Goal: Task Accomplishment & Management: Use online tool/utility

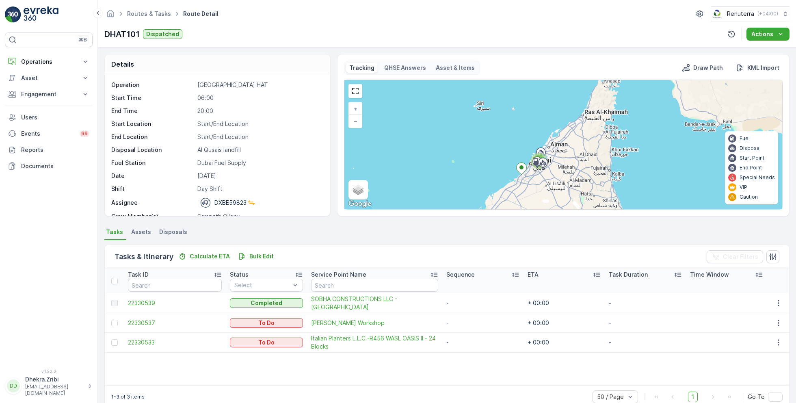
scroll to position [15, 0]
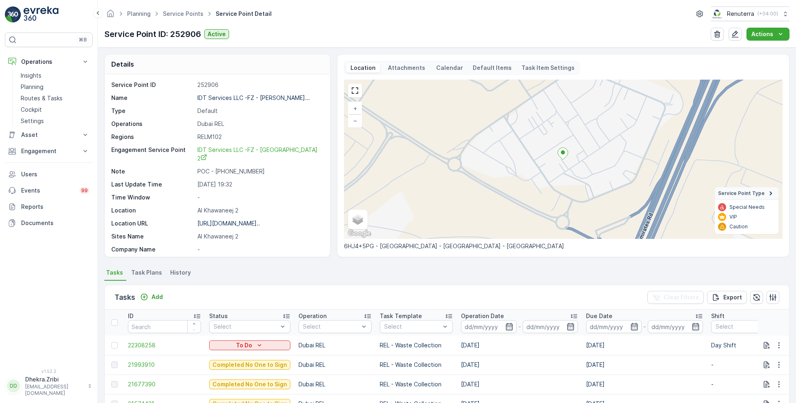
click at [183, 9] on ul "Service Points" at bounding box center [187, 14] width 53 height 12
click at [185, 12] on link "Service Points" at bounding box center [183, 13] width 41 height 7
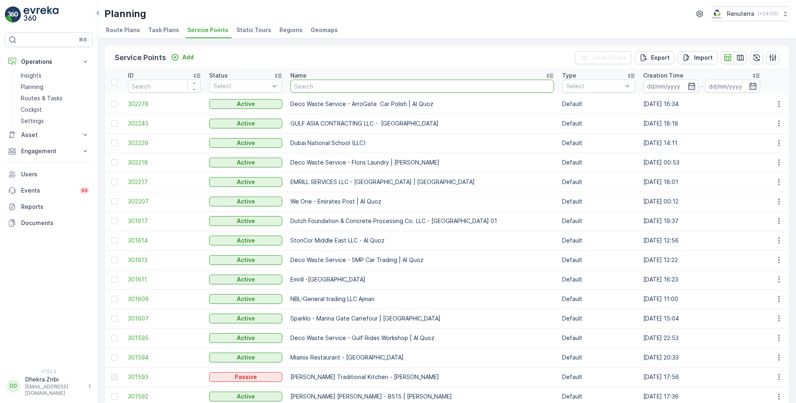
click at [340, 86] on input "text" at bounding box center [421, 86] width 263 height 13
type input "sobha"
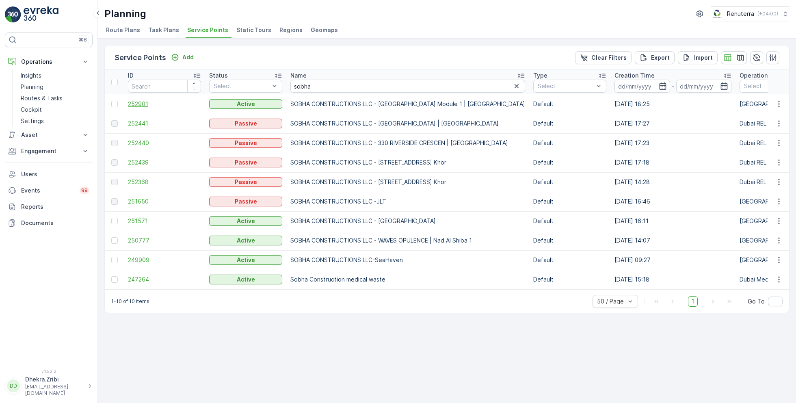
click at [148, 103] on span "252901" at bounding box center [164, 104] width 73 height 8
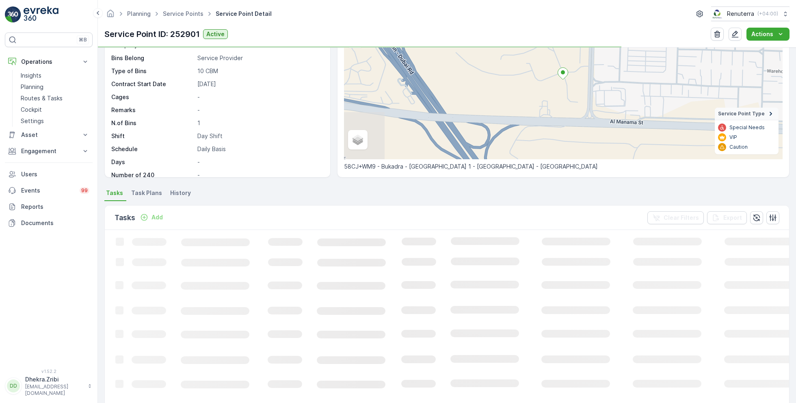
scroll to position [80, 0]
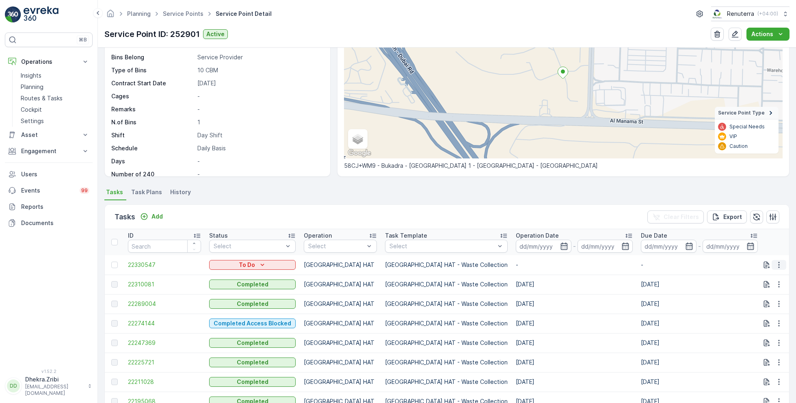
click at [779, 266] on icon "button" at bounding box center [779, 265] width 8 height 8
click at [755, 300] on span "Change Route" at bounding box center [757, 299] width 39 height 8
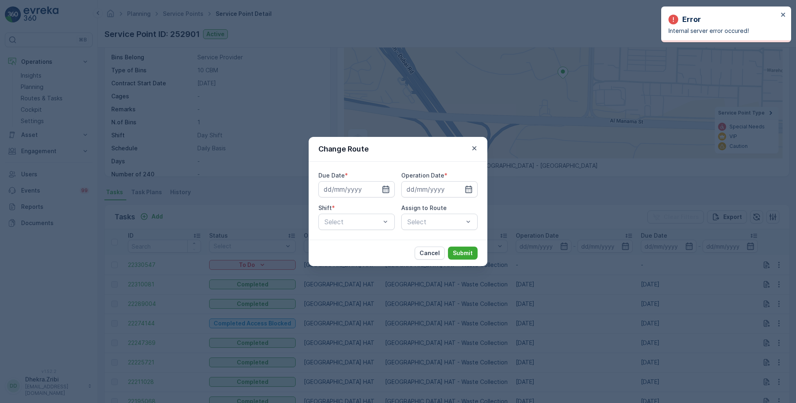
click at [386, 187] on icon "button" at bounding box center [386, 189] width 8 height 8
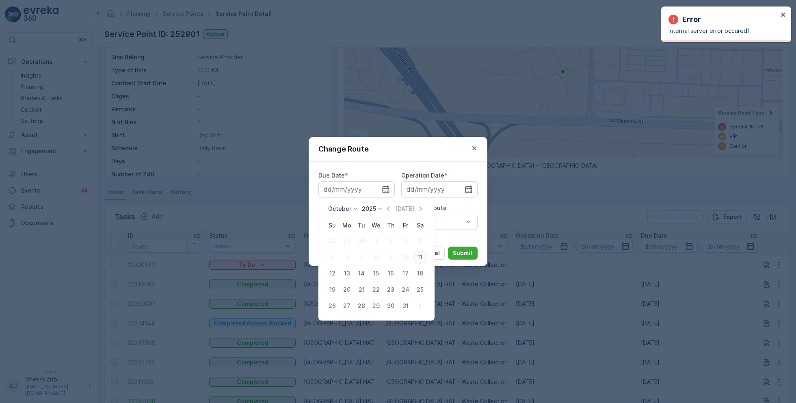
click at [420, 258] on div "11" at bounding box center [419, 256] width 13 height 13
type input "[DATE]"
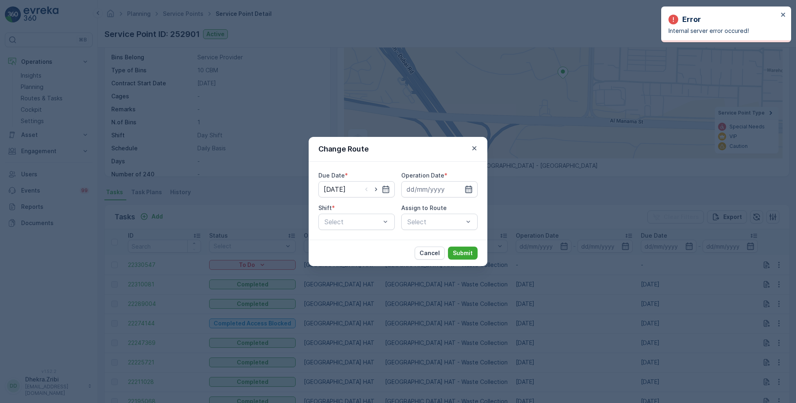
click at [467, 187] on icon "button" at bounding box center [468, 189] width 7 height 7
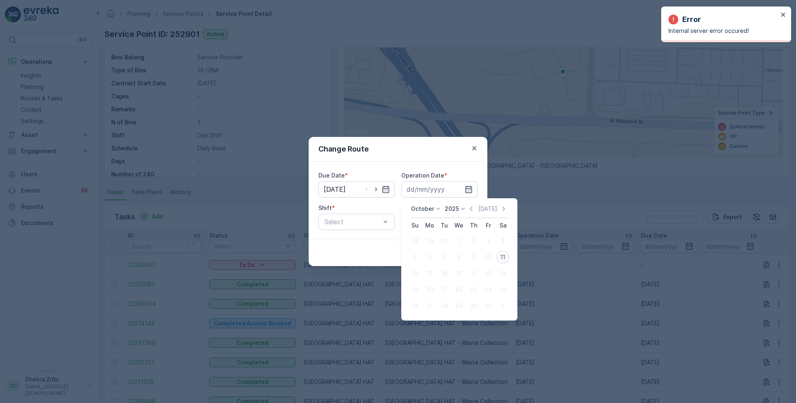
click at [503, 256] on div "11" at bounding box center [502, 256] width 13 height 13
type input "[DATE]"
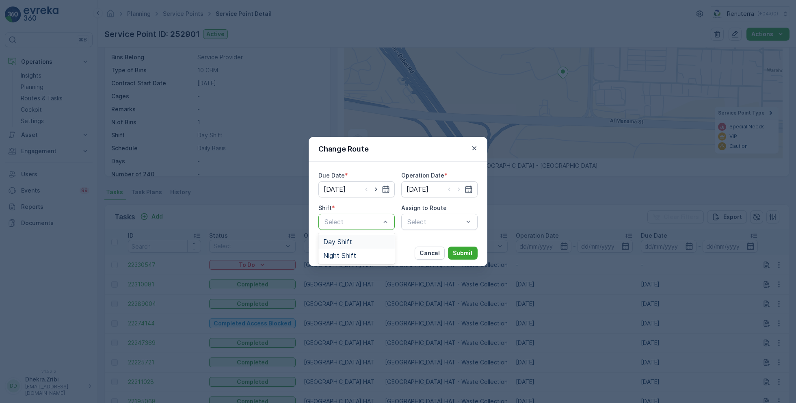
click at [349, 241] on span "Day Shift" at bounding box center [337, 241] width 29 height 7
click at [443, 222] on div "Select" at bounding box center [439, 222] width 76 height 16
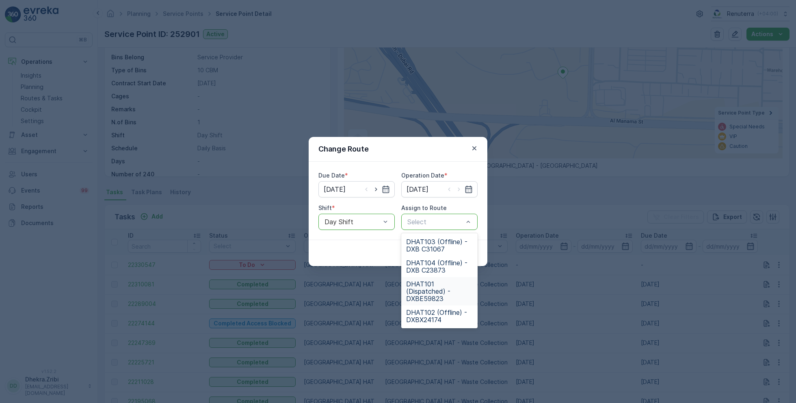
click at [430, 290] on span "DHAT101 (Dispatched) - DXBE59823" at bounding box center [439, 291] width 67 height 22
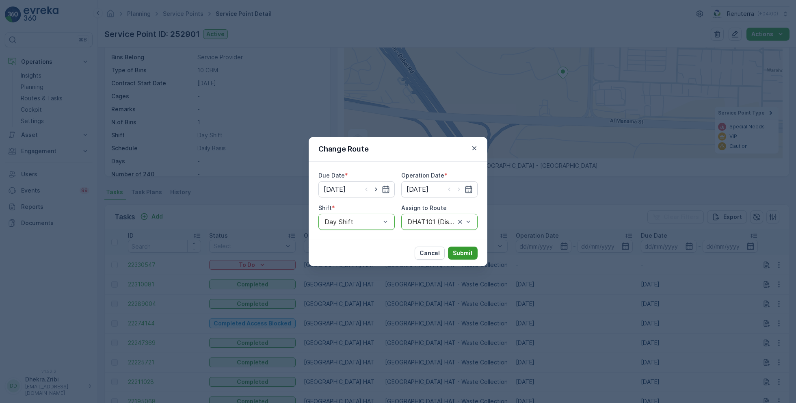
click at [464, 247] on button "Submit" at bounding box center [463, 252] width 30 height 13
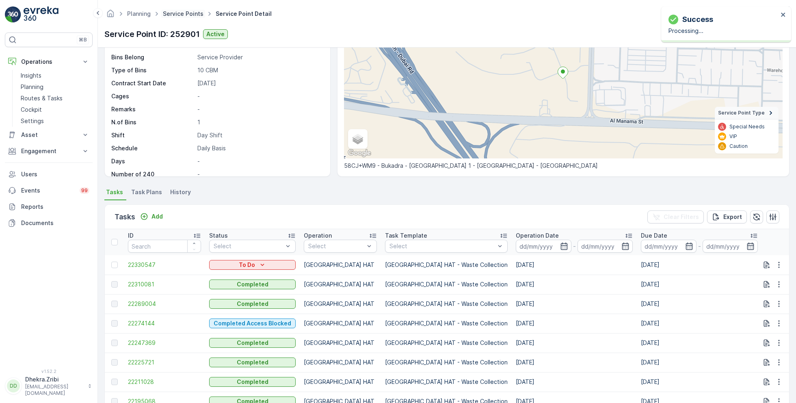
click at [186, 15] on link "Service Points" at bounding box center [183, 13] width 41 height 7
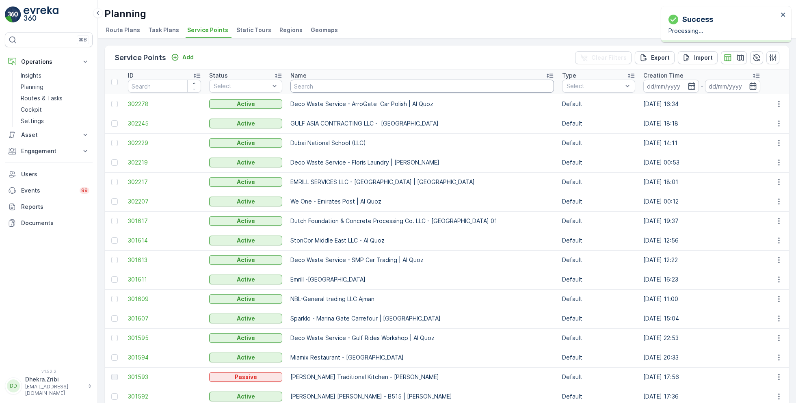
click at [306, 84] on input "text" at bounding box center [421, 86] width 263 height 13
type input "itd"
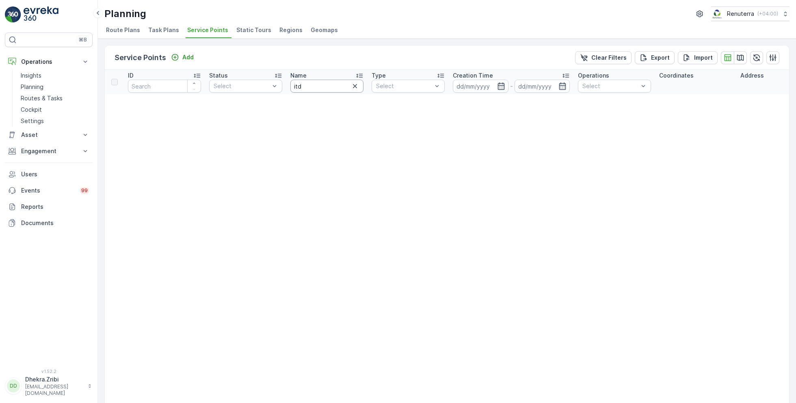
click at [313, 84] on input "itd" at bounding box center [326, 86] width 73 height 13
type input "idt"
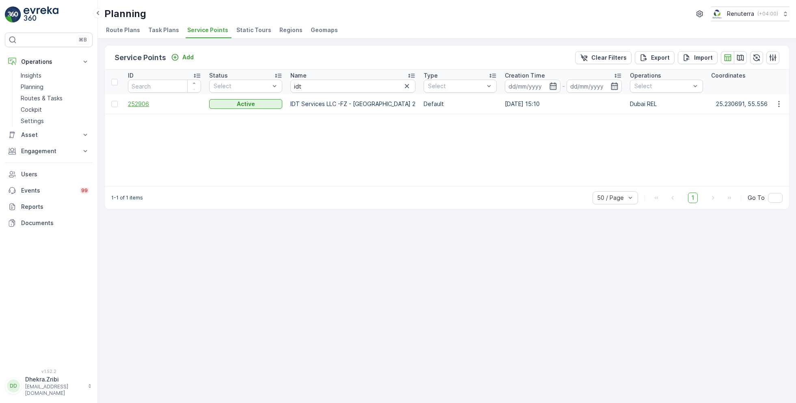
click at [137, 104] on span "252906" at bounding box center [164, 104] width 73 height 8
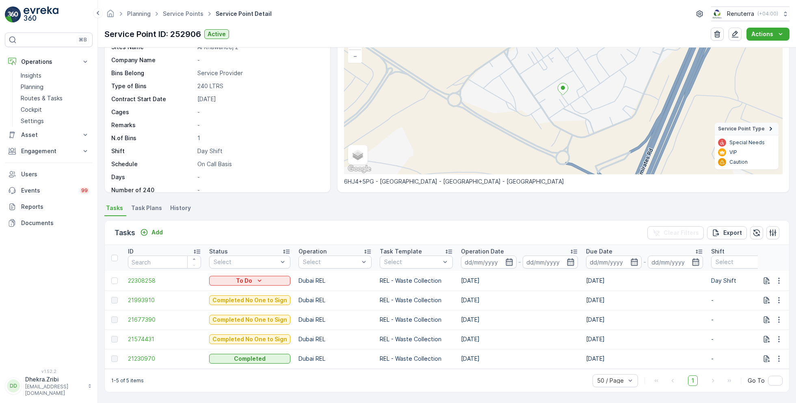
scroll to position [67, 0]
click at [147, 276] on span "22308258" at bounding box center [164, 280] width 73 height 8
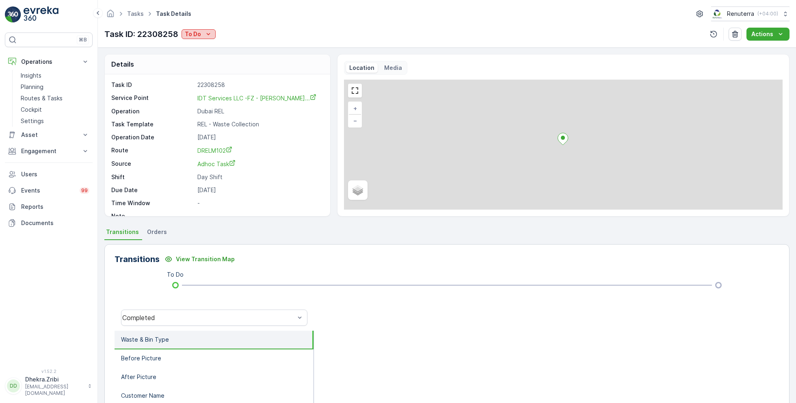
click at [197, 31] on p "To Do" at bounding box center [193, 34] width 16 height 8
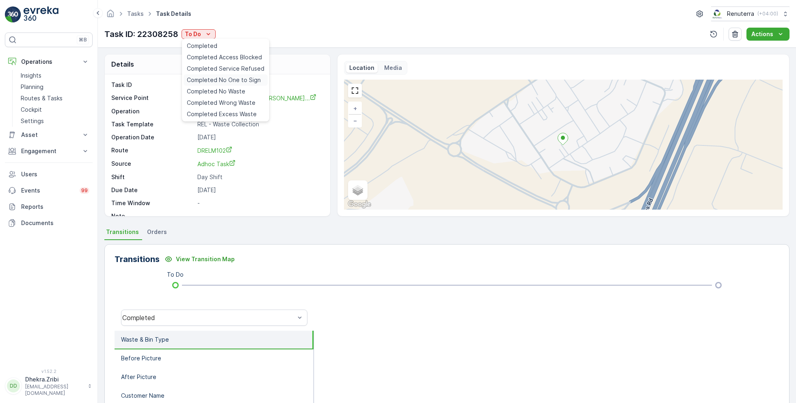
click at [234, 79] on span "Completed No One to Sign" at bounding box center [224, 80] width 74 height 8
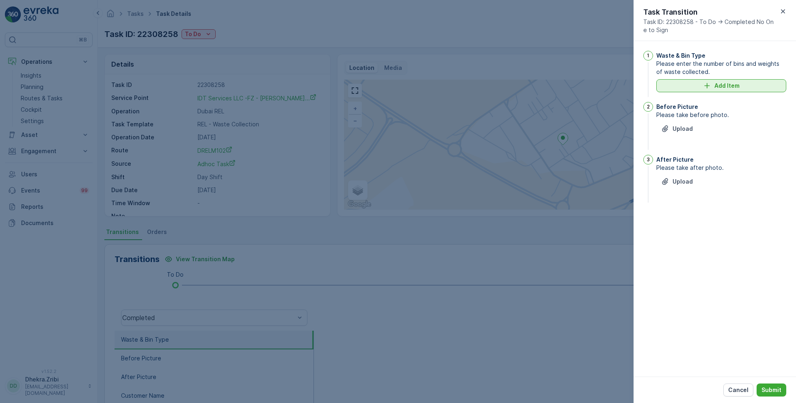
click at [723, 91] on button "Add Item" at bounding box center [721, 85] width 130 height 13
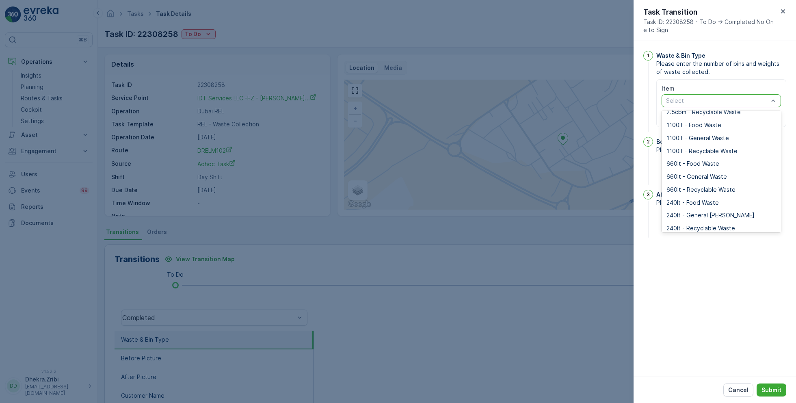
scroll to position [101, 0]
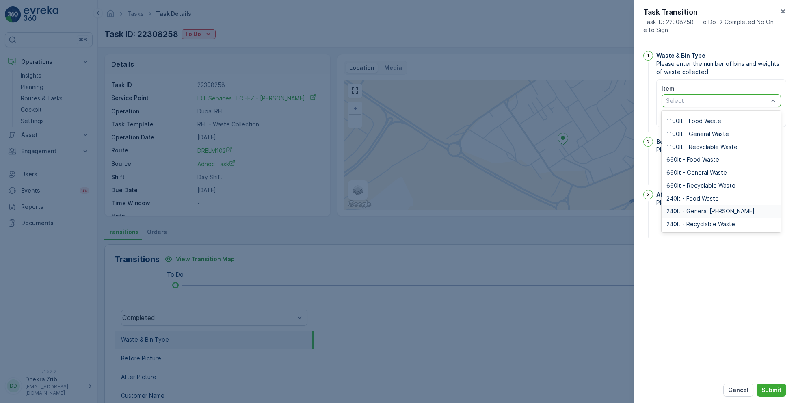
click at [702, 212] on span "240lt - General Waste" at bounding box center [710, 211] width 88 height 6
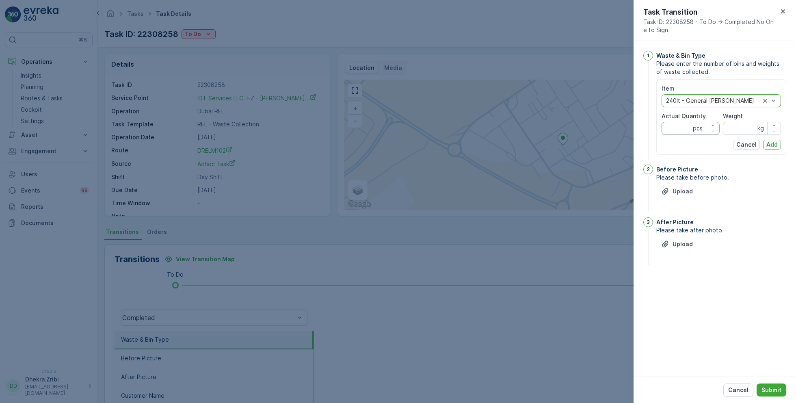
click at [684, 129] on Quantity "Actual Quantity" at bounding box center [690, 128] width 58 height 13
type Quantity "2"
click at [736, 129] on input "Weight" at bounding box center [752, 128] width 58 height 13
type input "0"
click at [772, 148] on button "Add" at bounding box center [772, 145] width 18 height 10
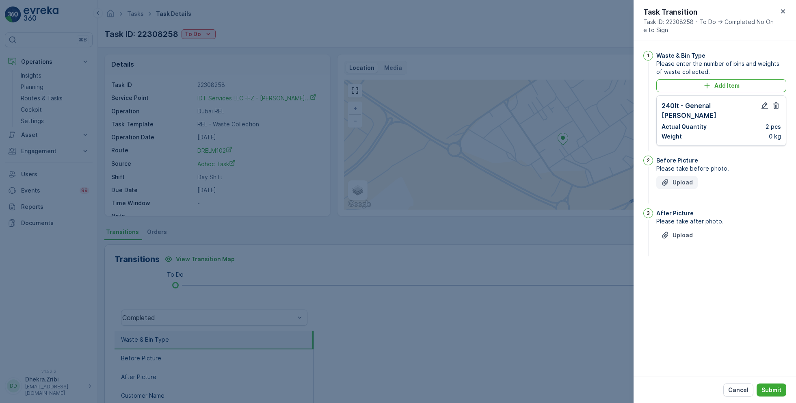
click at [686, 178] on p "Upload" at bounding box center [682, 182] width 20 height 8
click at [681, 272] on p "Upload" at bounding box center [682, 276] width 20 height 8
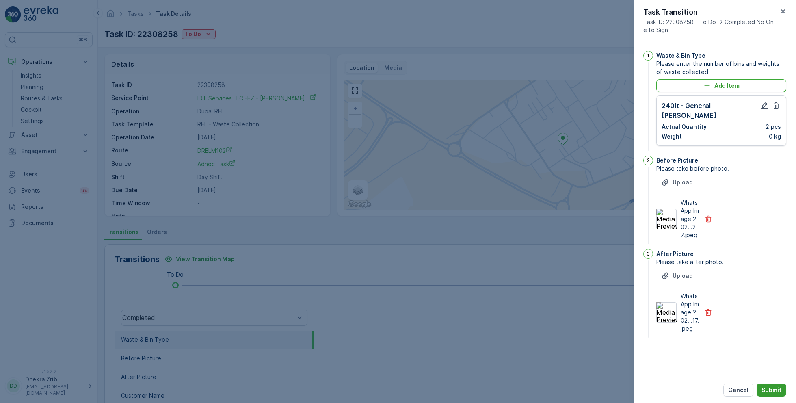
click at [777, 386] on p "Submit" at bounding box center [771, 390] width 20 height 8
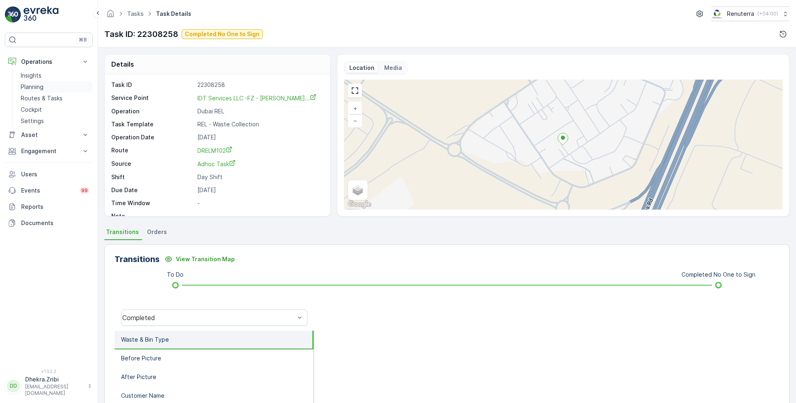
click at [35, 88] on p "Planning" at bounding box center [32, 87] width 23 height 8
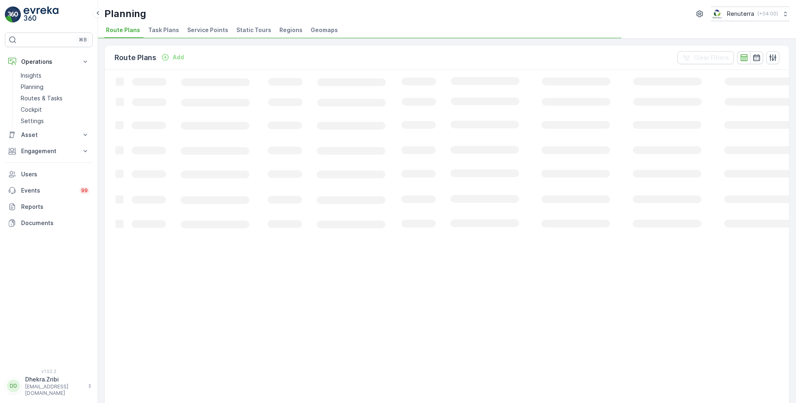
click at [205, 28] on span "Service Points" at bounding box center [207, 30] width 41 height 8
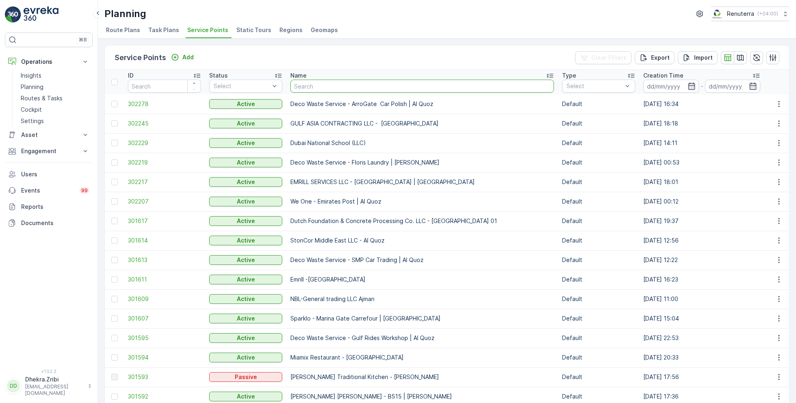
click at [314, 81] on input "text" at bounding box center [421, 86] width 263 height 13
type input "al serh"
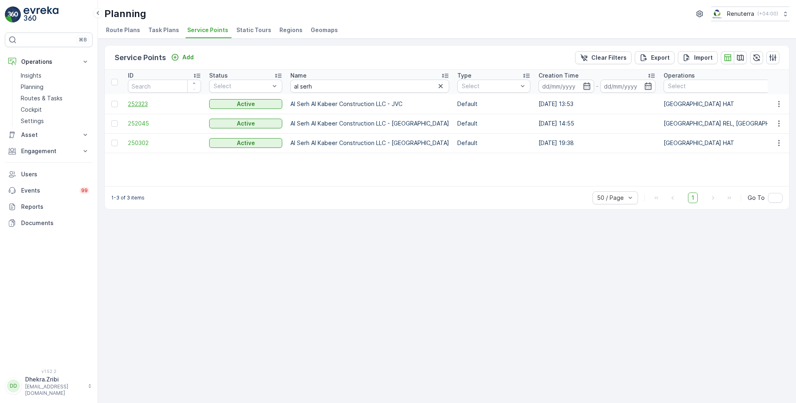
click at [144, 105] on span "252323" at bounding box center [164, 104] width 73 height 8
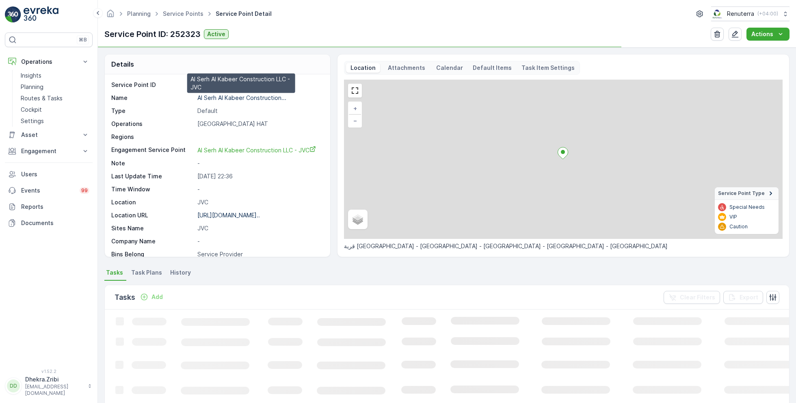
click at [249, 99] on p "Al Serh Al Kabeer Construction..." at bounding box center [241, 97] width 89 height 7
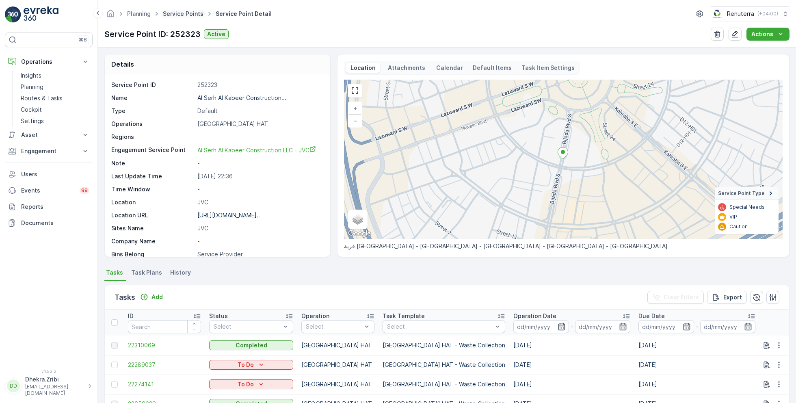
click at [181, 11] on link "Service Points" at bounding box center [183, 13] width 41 height 7
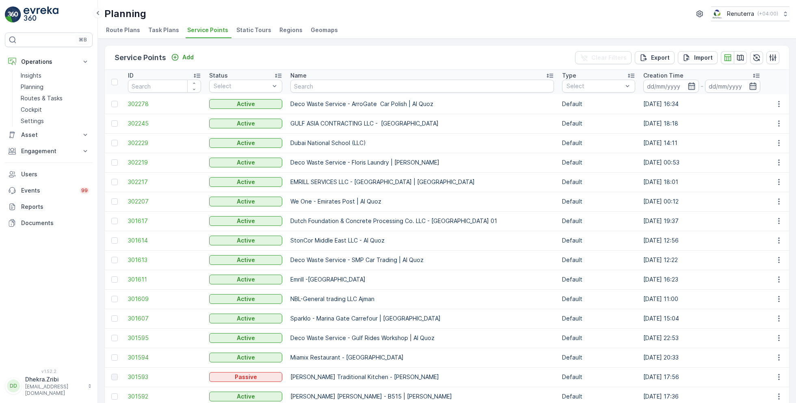
click at [335, 84] on input "text" at bounding box center [421, 86] width 263 height 13
type input "vaah"
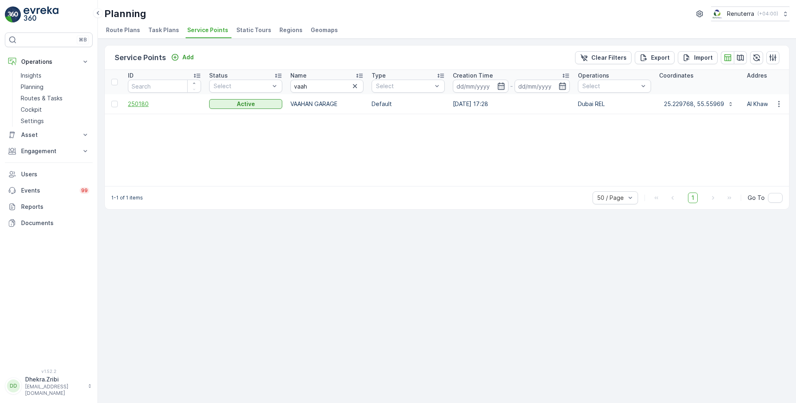
click at [140, 102] on span "250180" at bounding box center [164, 104] width 73 height 8
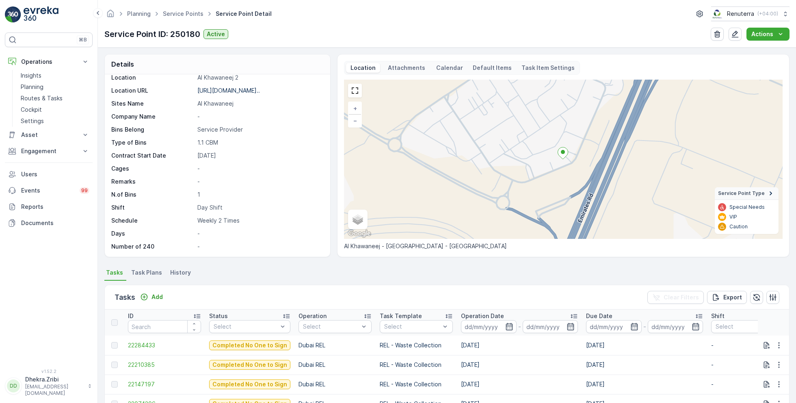
scroll to position [74, 0]
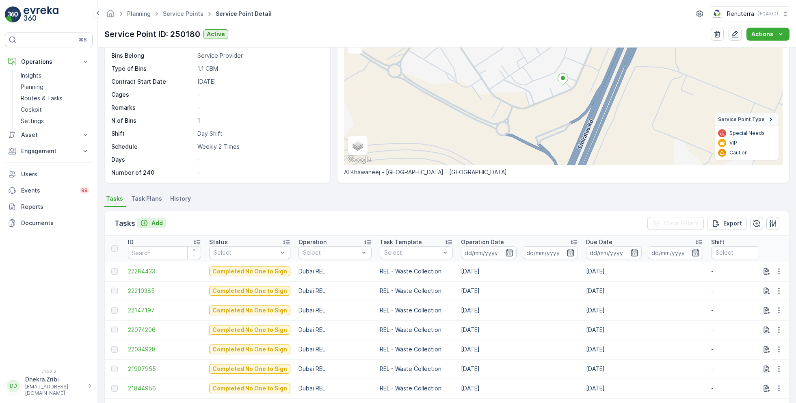
click at [160, 222] on p "Add" at bounding box center [156, 223] width 11 height 8
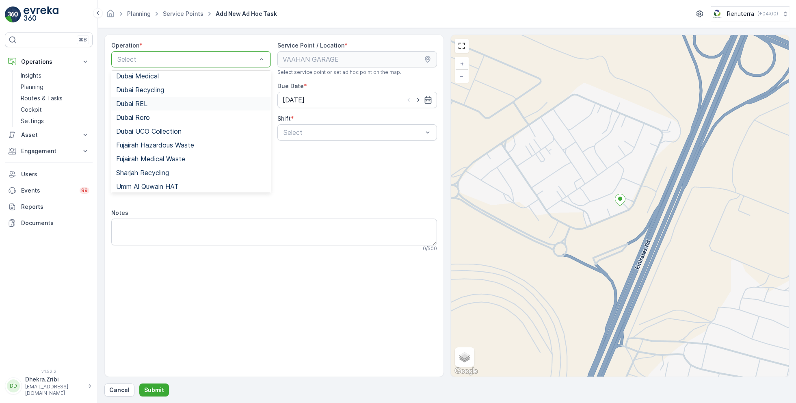
scroll to position [73, 0]
click at [152, 107] on div "Dubai REL" at bounding box center [191, 103] width 160 height 14
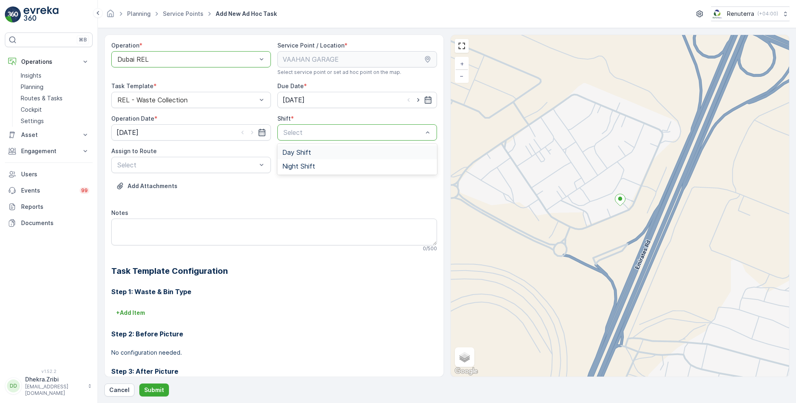
click at [298, 152] on span "Day Shift" at bounding box center [296, 152] width 29 height 7
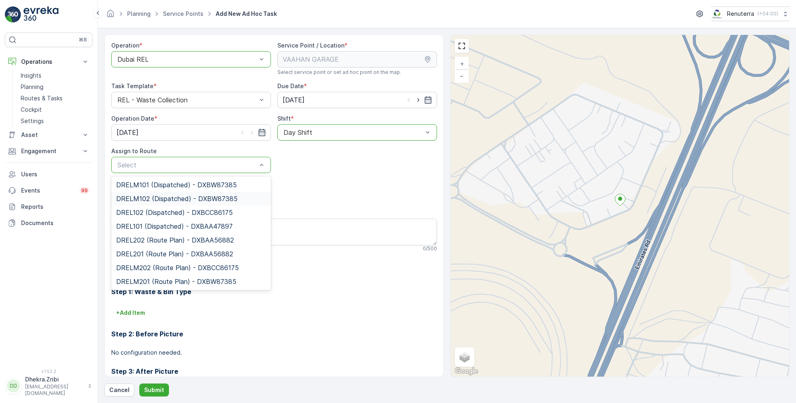
click at [182, 197] on span "DRELM102 (Dispatched) - DXBW87385" at bounding box center [176, 198] width 121 height 7
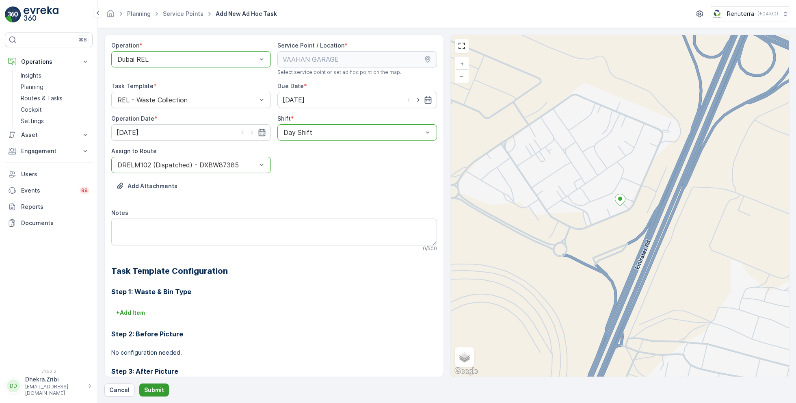
click at [149, 389] on p "Submit" at bounding box center [154, 390] width 20 height 8
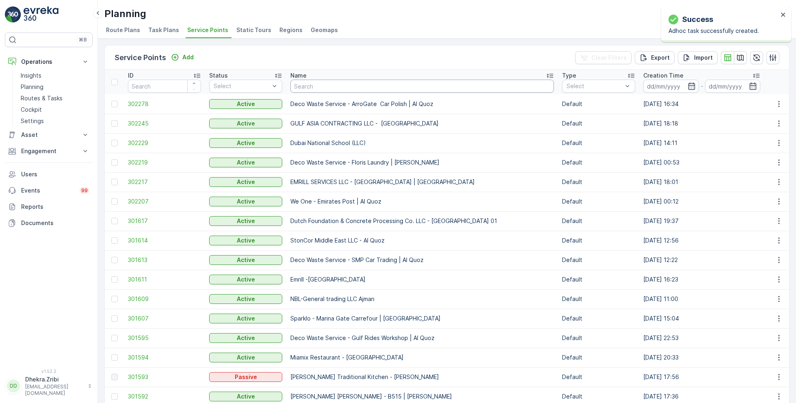
click at [317, 82] on input "text" at bounding box center [421, 86] width 263 height 13
type input "salamul"
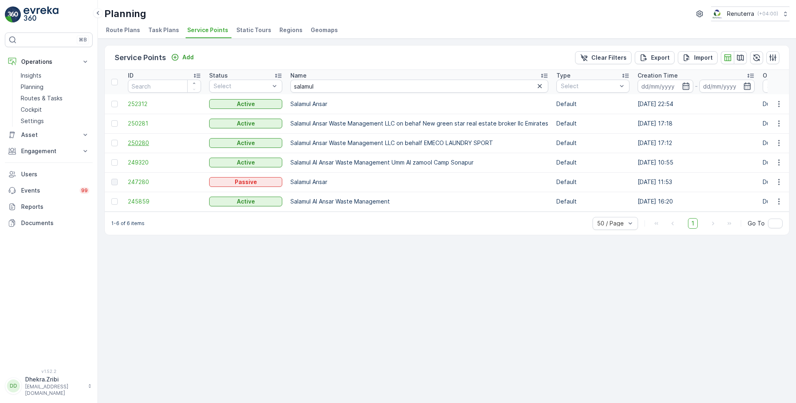
click at [143, 141] on span "250280" at bounding box center [164, 143] width 73 height 8
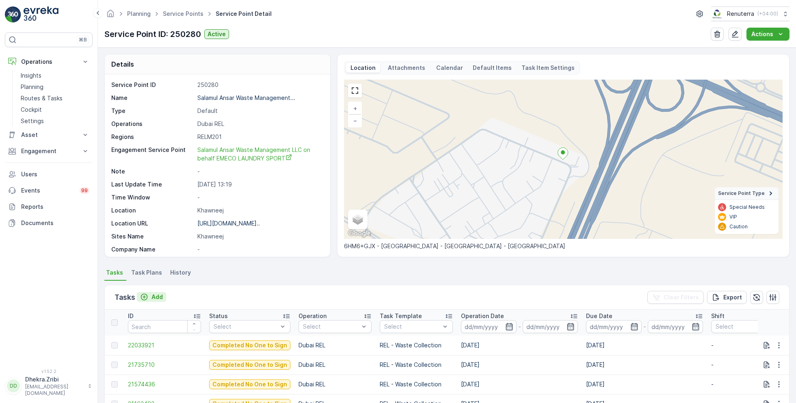
click at [155, 295] on p "Add" at bounding box center [156, 297] width 11 height 8
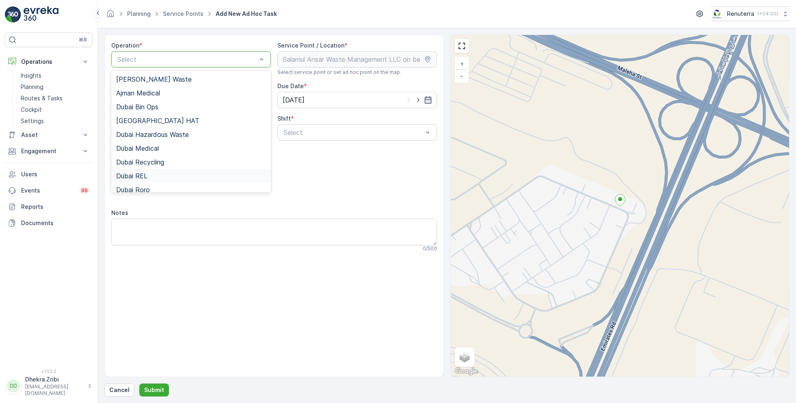
click at [144, 173] on span "Dubai REL" at bounding box center [131, 175] width 31 height 7
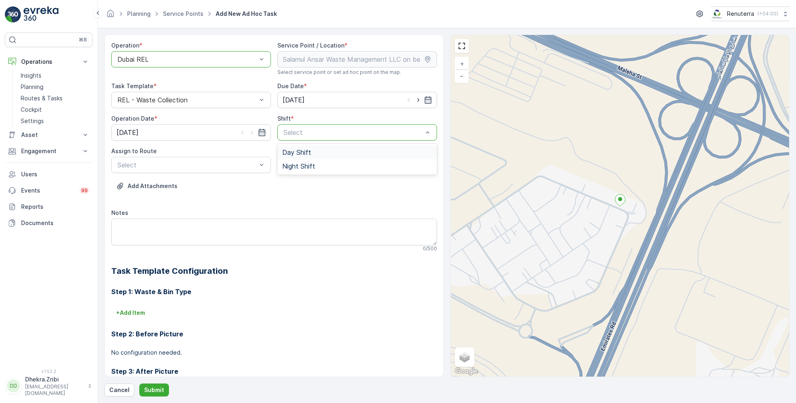
click at [295, 147] on div "Day Shift" at bounding box center [357, 152] width 160 height 14
click at [221, 155] on div "Assign to Route Select" at bounding box center [191, 160] width 160 height 26
click at [209, 158] on div "Select" at bounding box center [191, 165] width 160 height 16
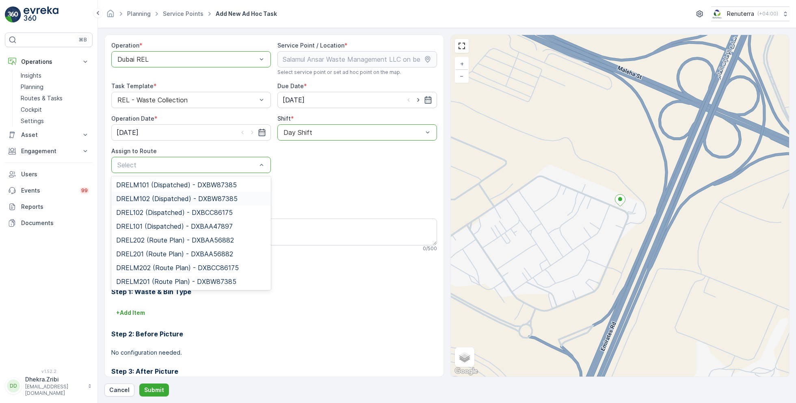
click at [155, 200] on span "DRELM102 (Dispatched) - DXBW87385" at bounding box center [176, 198] width 121 height 7
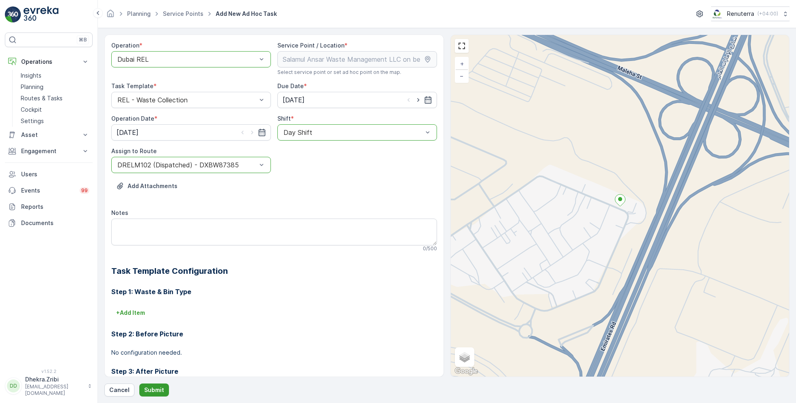
click at [155, 383] on button "Submit" at bounding box center [154, 389] width 30 height 13
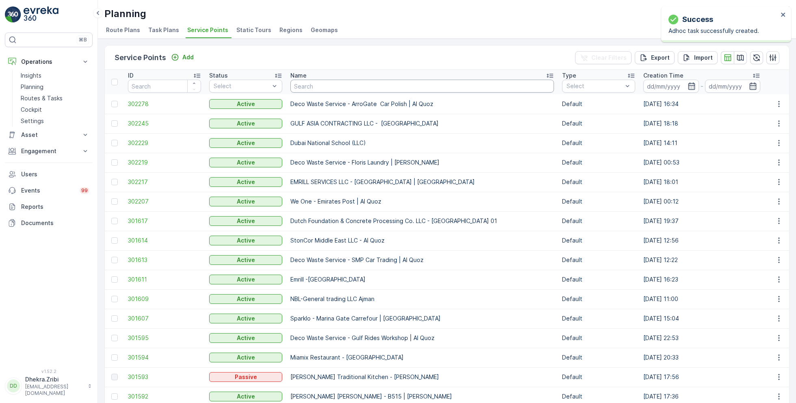
click at [310, 86] on input "text" at bounding box center [421, 86] width 263 height 13
type input "vaah"
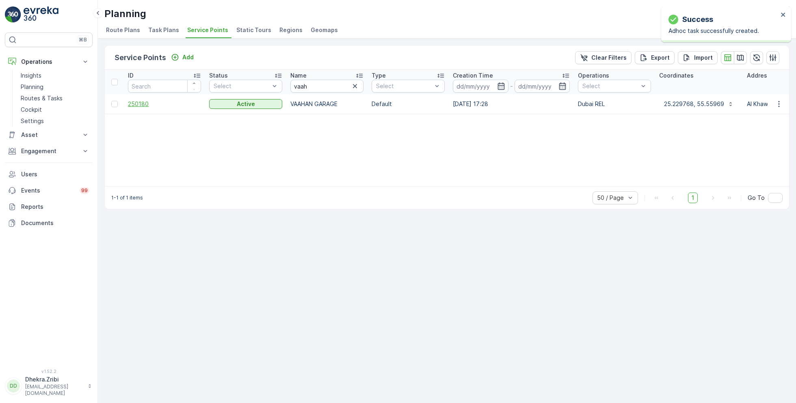
click at [148, 102] on span "250180" at bounding box center [164, 104] width 73 height 8
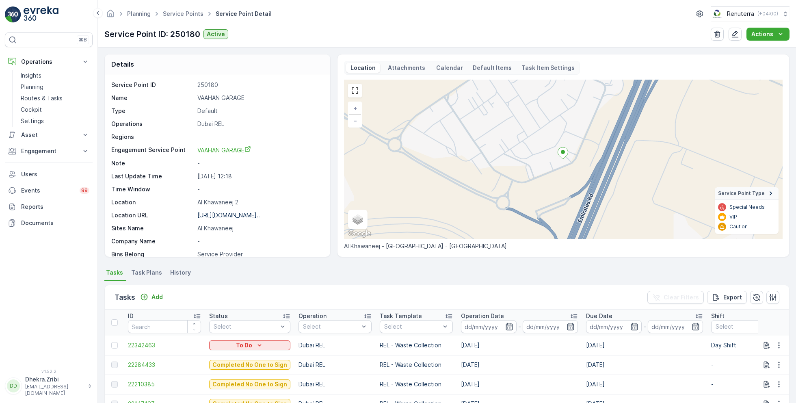
click at [144, 342] on span "22342463" at bounding box center [164, 345] width 73 height 8
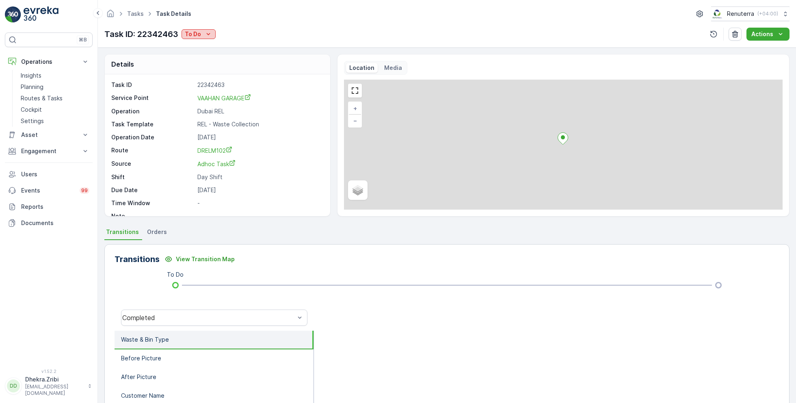
click at [192, 34] on p "To Do" at bounding box center [193, 34] width 16 height 8
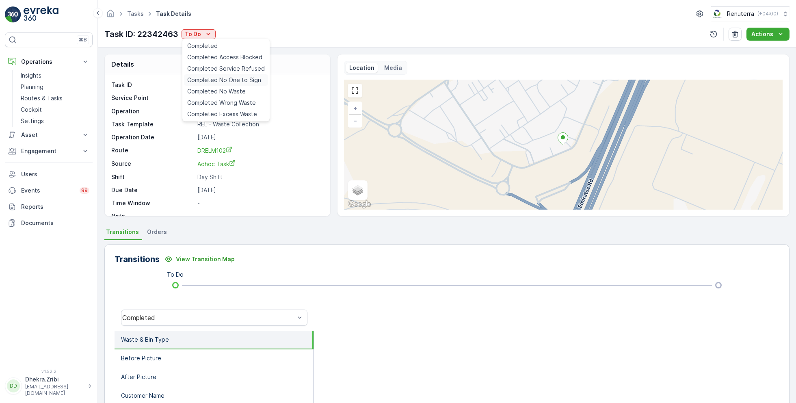
click at [237, 81] on span "Completed No One to Sign" at bounding box center [224, 80] width 74 height 8
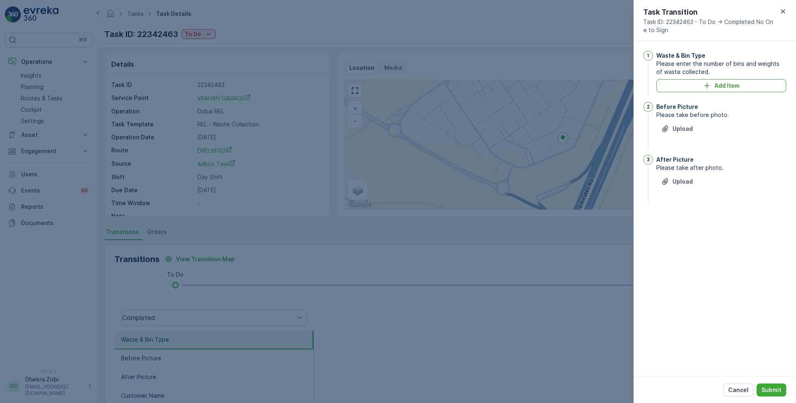
click at [692, 97] on div "Waste & Bin Type Please enter the number of bins and weights of waste collected…" at bounding box center [721, 75] width 130 height 48
click at [699, 86] on div "Add Item" at bounding box center [721, 86] width 120 height 8
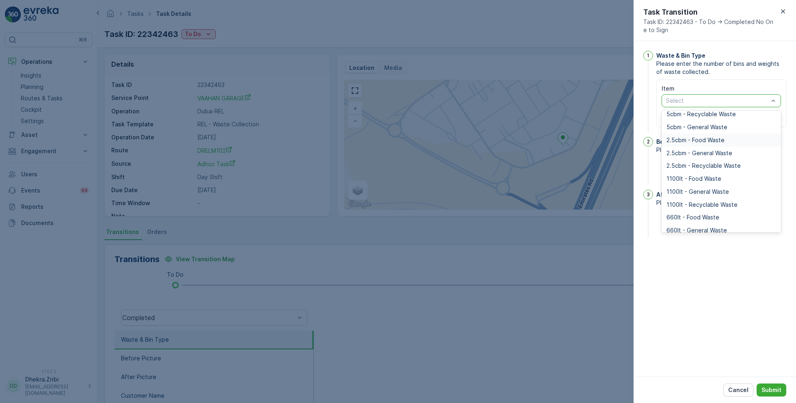
scroll to position [45, 0]
click at [700, 190] on span "1100lt - General Waste" at bounding box center [697, 190] width 63 height 6
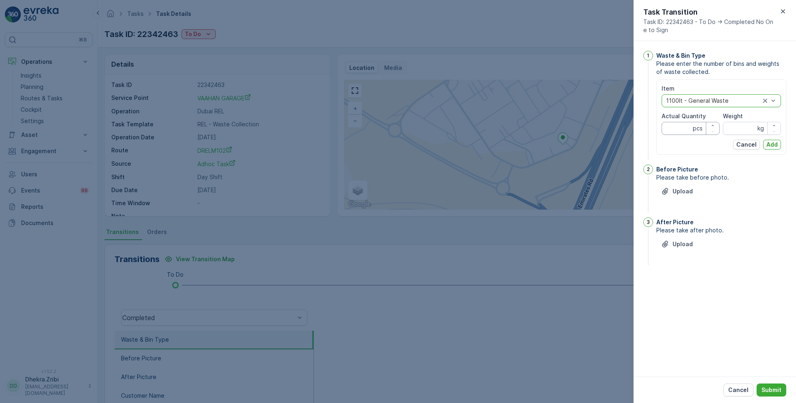
click at [679, 127] on Quantity "Actual Quantity" at bounding box center [690, 128] width 58 height 13
type Quantity "2"
click at [741, 129] on input "Weight" at bounding box center [752, 128] width 58 height 13
type input "0"
click at [776, 147] on p "Add" at bounding box center [771, 144] width 11 height 8
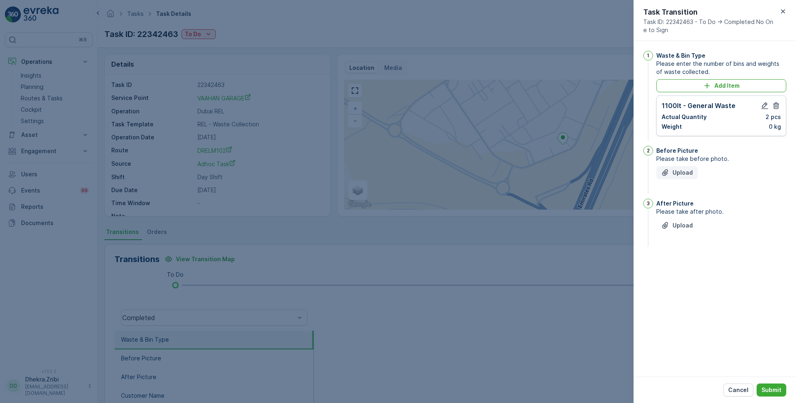
click at [693, 170] on button "Upload" at bounding box center [676, 172] width 41 height 13
click at [667, 206] on img at bounding box center [666, 209] width 20 height 20
click at [683, 268] on p "Upload" at bounding box center [682, 266] width 20 height 8
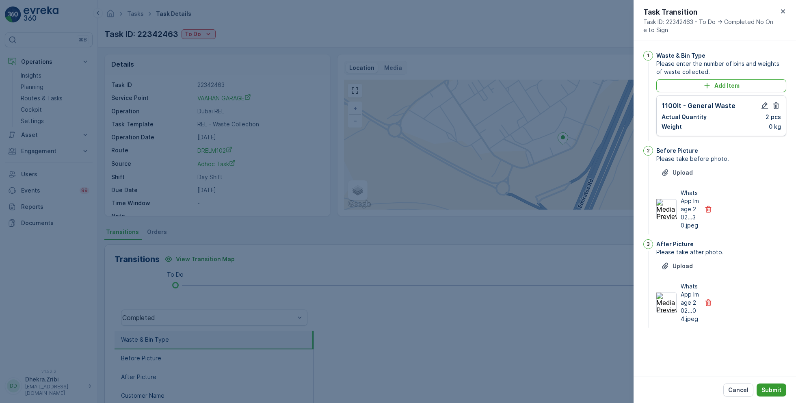
click at [772, 389] on p "Submit" at bounding box center [771, 390] width 20 height 8
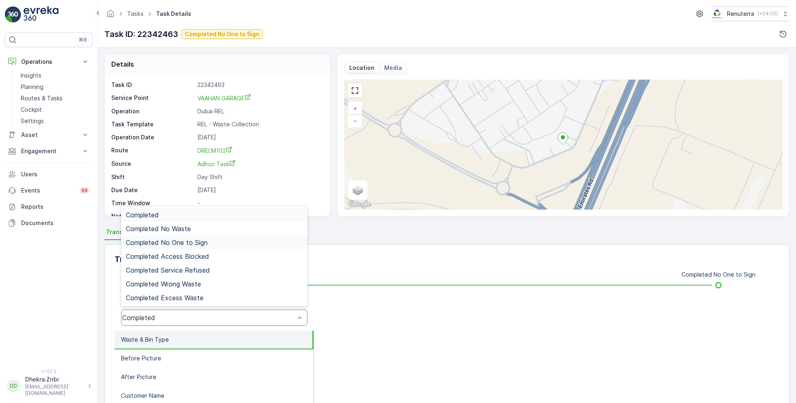
click at [186, 244] on span "Completed No One to Sign" at bounding box center [167, 242] width 82 height 7
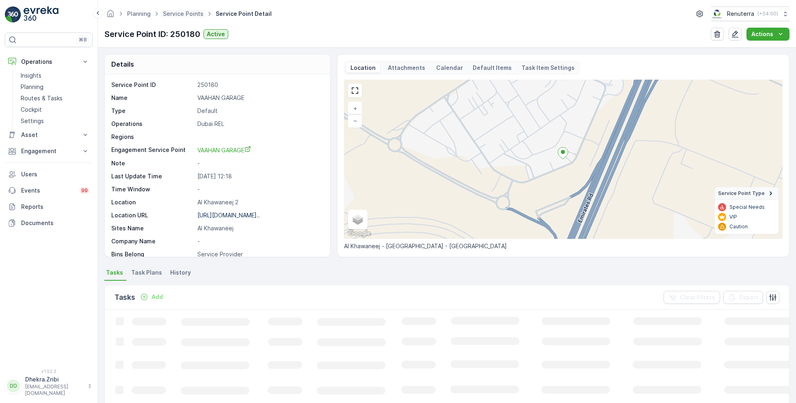
click at [176, 17] on span "Service Points" at bounding box center [183, 14] width 44 height 8
click at [171, 12] on link "Service Points" at bounding box center [183, 13] width 41 height 7
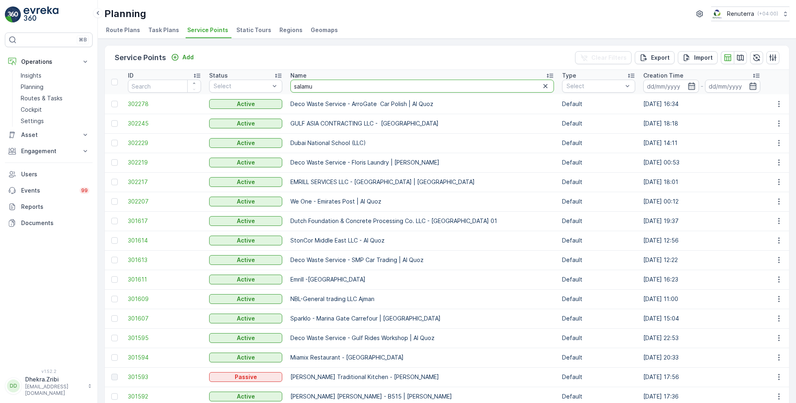
type input "salamul"
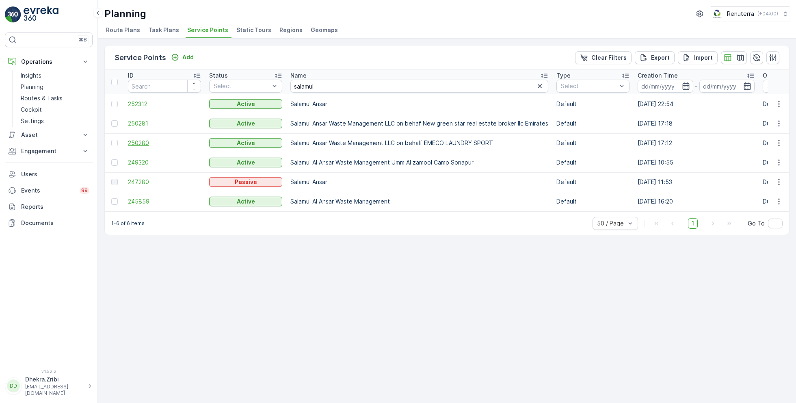
click at [143, 142] on span "250280" at bounding box center [164, 143] width 73 height 8
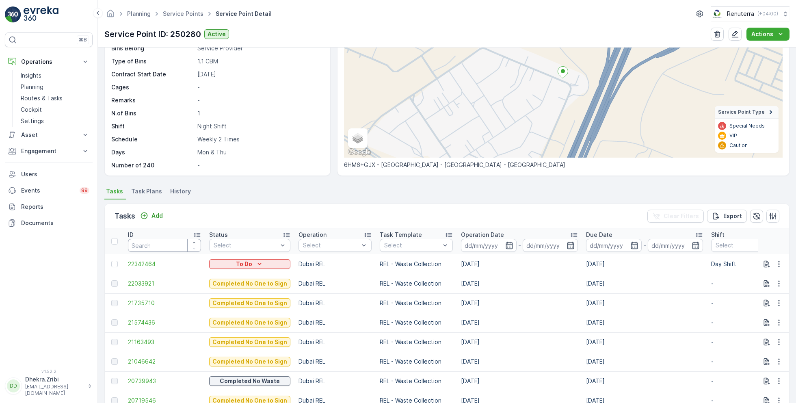
scroll to position [115, 0]
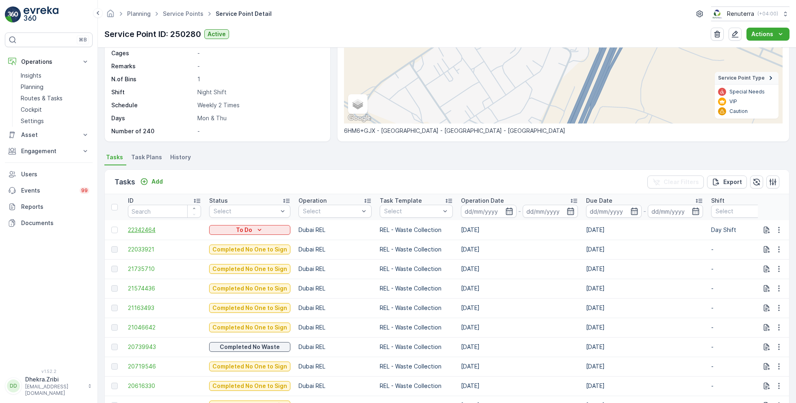
click at [143, 229] on span "22342464" at bounding box center [164, 230] width 73 height 8
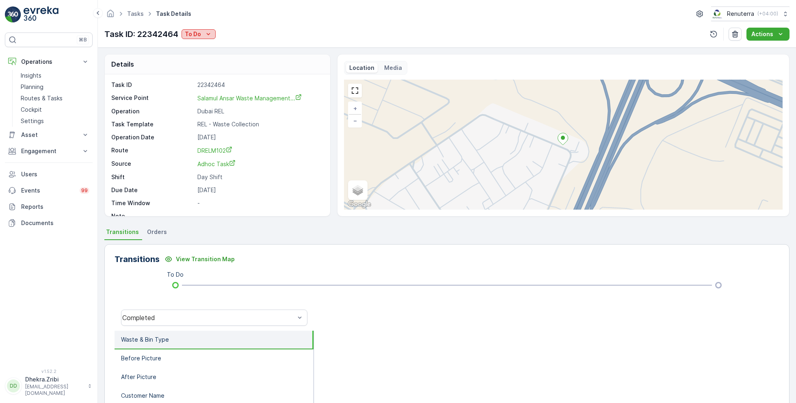
click at [198, 31] on p "To Do" at bounding box center [193, 34] width 16 height 8
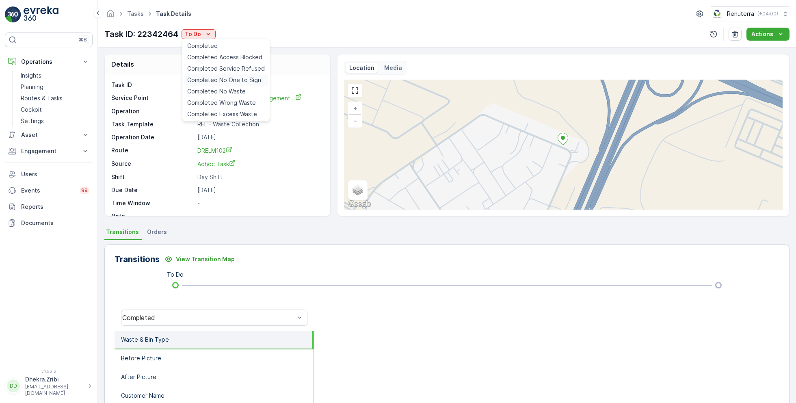
click at [237, 81] on span "Completed No One to Sign" at bounding box center [224, 80] width 74 height 8
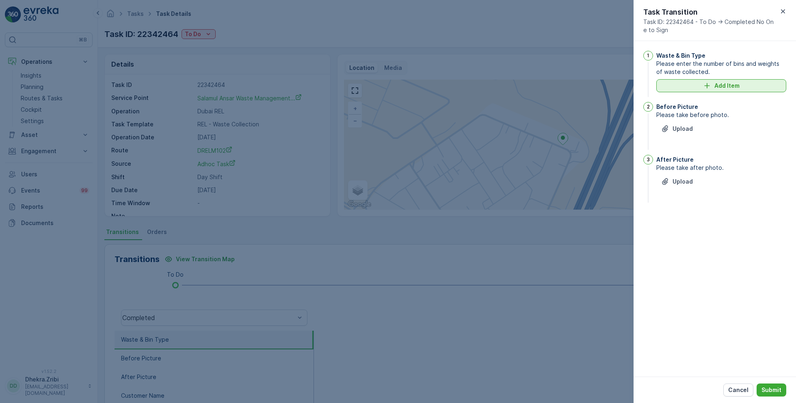
click at [711, 85] on div "Add Item" at bounding box center [721, 86] width 120 height 8
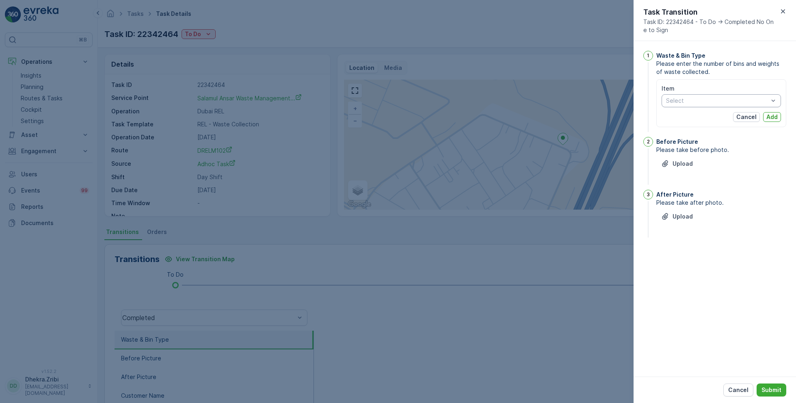
click at [721, 106] on div "Select" at bounding box center [720, 100] width 119 height 13
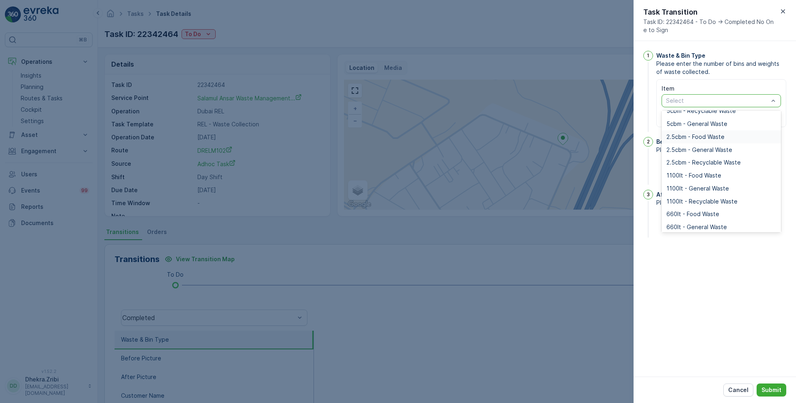
scroll to position [49, 0]
click at [705, 185] on span "1100lt - General Waste" at bounding box center [697, 185] width 63 height 6
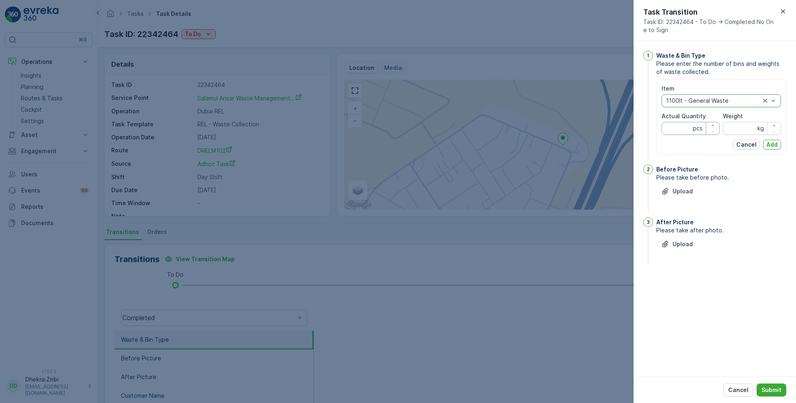
click at [682, 127] on Quantity "Actual Quantity" at bounding box center [690, 128] width 58 height 13
type Quantity "1"
click at [749, 130] on input "Weight" at bounding box center [752, 128] width 58 height 13
type input "0"
click at [769, 148] on p "Add" at bounding box center [771, 144] width 11 height 8
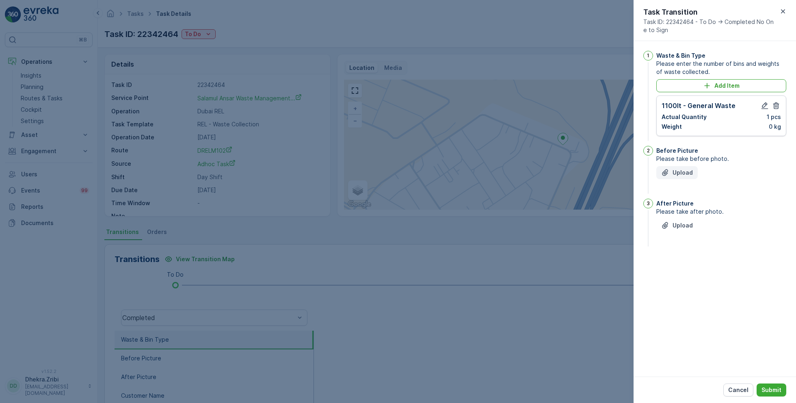
click at [682, 170] on p "Upload" at bounding box center [682, 172] width 20 height 8
click at [682, 263] on p "Upload" at bounding box center [682, 266] width 20 height 8
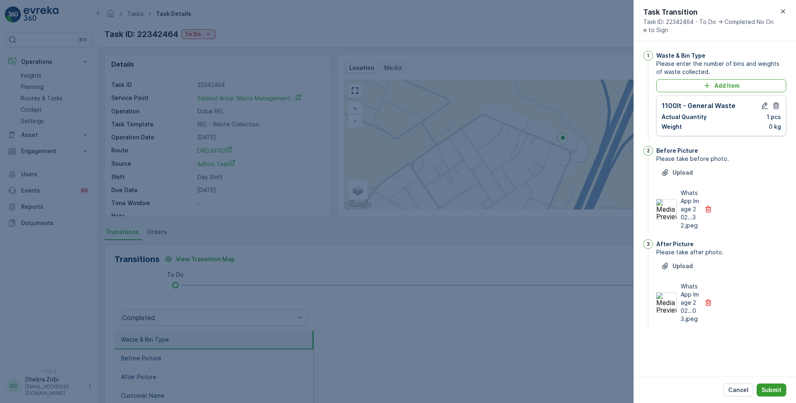
click at [765, 392] on p "Submit" at bounding box center [771, 390] width 20 height 8
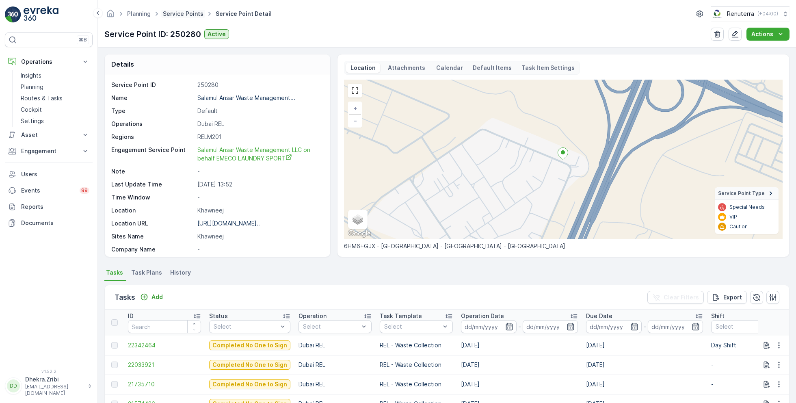
click at [174, 13] on link "Service Points" at bounding box center [183, 13] width 41 height 7
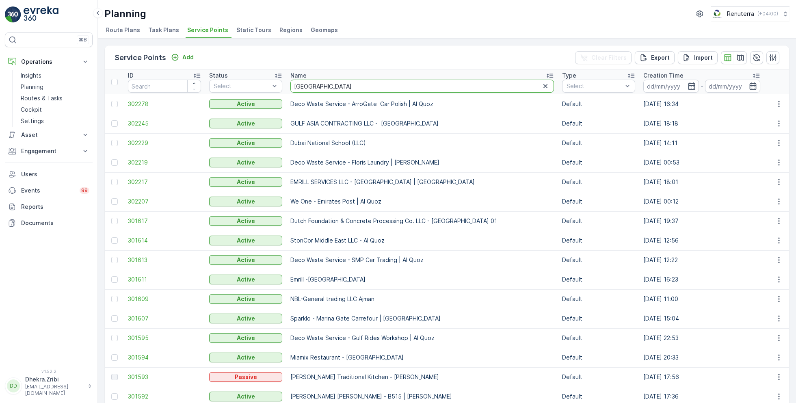
type input "italian"
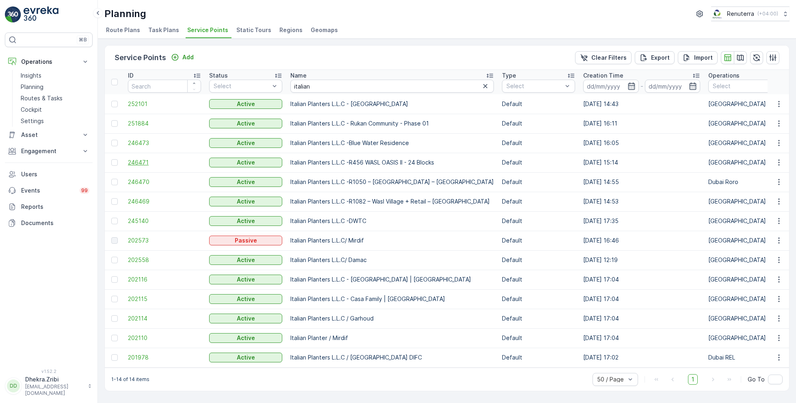
click at [134, 162] on span "246471" at bounding box center [164, 162] width 73 height 8
click at [149, 201] on span "246469" at bounding box center [164, 201] width 73 height 8
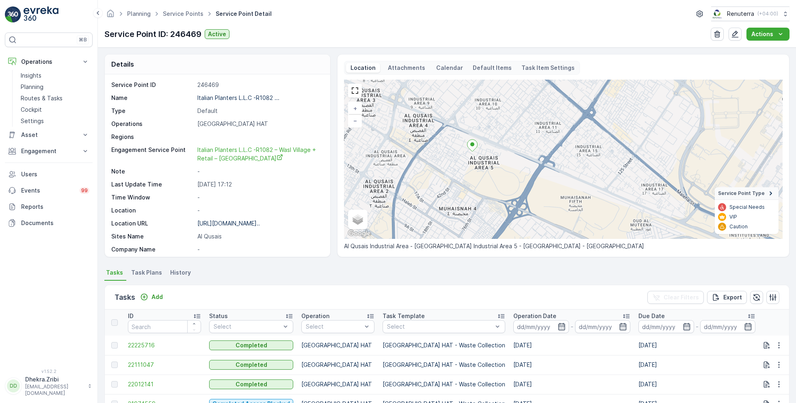
drag, startPoint x: 462, startPoint y: 210, endPoint x: 451, endPoint y: 134, distance: 77.1
click at [451, 134] on div "+ − Satellite Roadmap Terrain Hybrid Leaflet Keyboard shortcuts Map Data Map da…" at bounding box center [563, 159] width 438 height 159
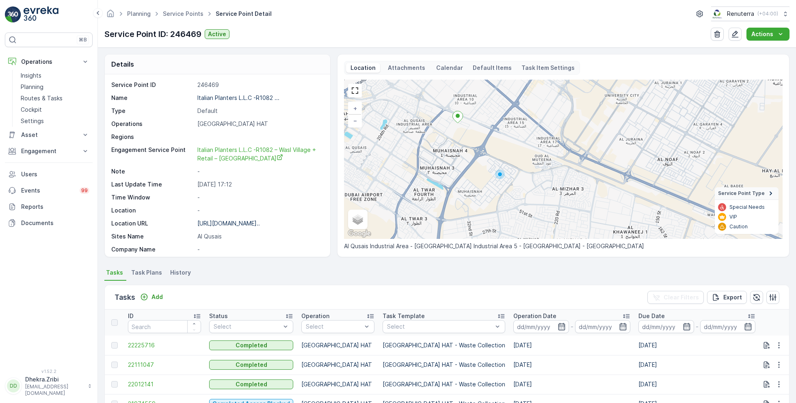
click at [181, 20] on div "Planning Service Points Service Point Detail Renuterra ( +04:00 )" at bounding box center [446, 13] width 685 height 15
click at [190, 14] on link "Service Points" at bounding box center [183, 13] width 41 height 7
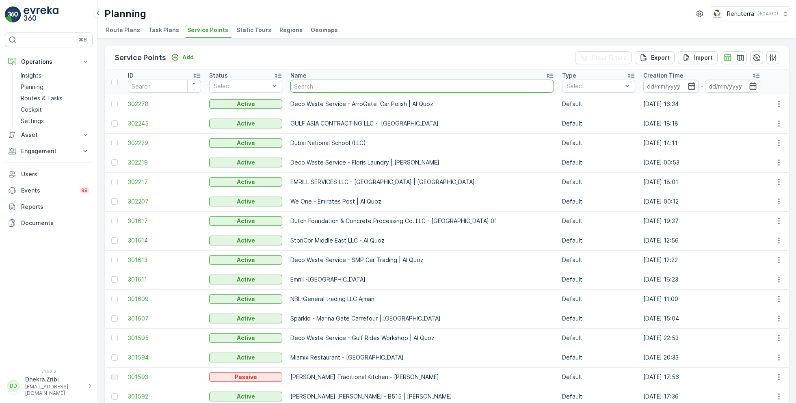
click at [307, 90] on input "text" at bounding box center [421, 86] width 263 height 13
type input "roto"
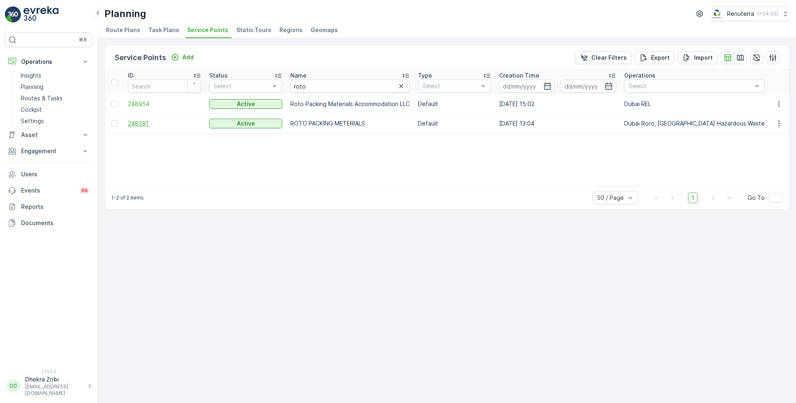
click at [138, 121] on span "248591" at bounding box center [164, 123] width 73 height 8
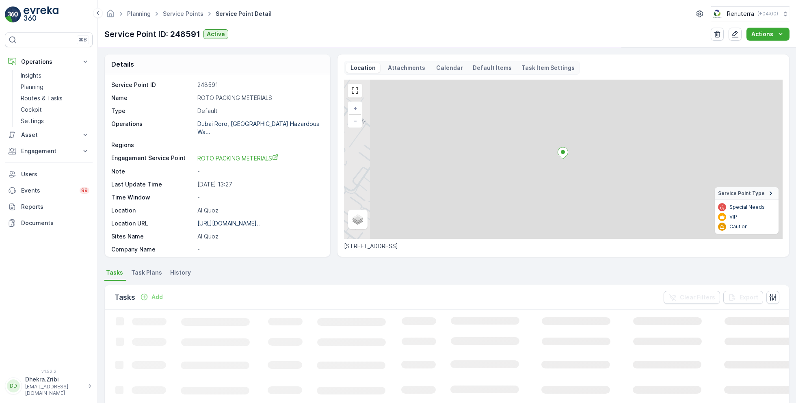
click at [239, 97] on p "ROTO PACKING METERIALS" at bounding box center [259, 98] width 124 height 8
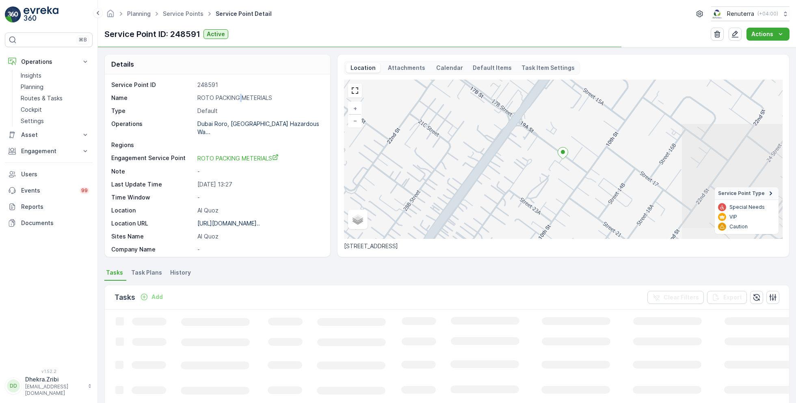
click at [239, 97] on p "ROTO PACKING METERIALS" at bounding box center [259, 98] width 124 height 8
copy p "ROTO PACKING METERIALS"
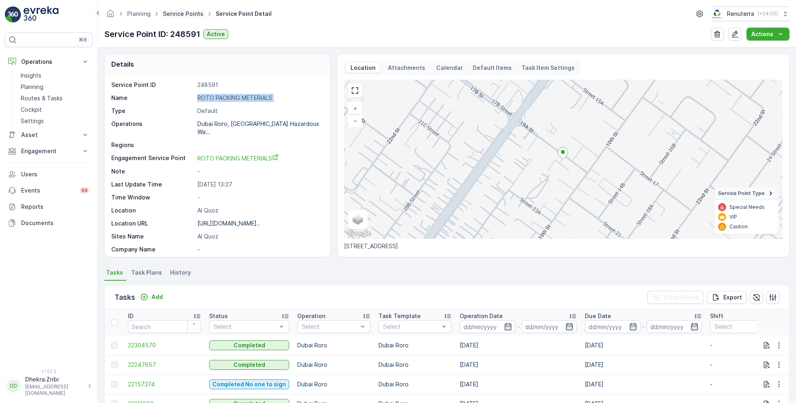
click at [169, 13] on link "Service Points" at bounding box center [183, 13] width 41 height 7
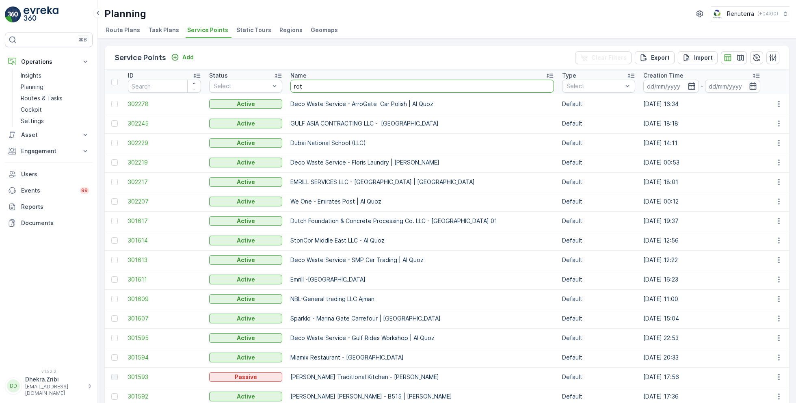
type input "roto"
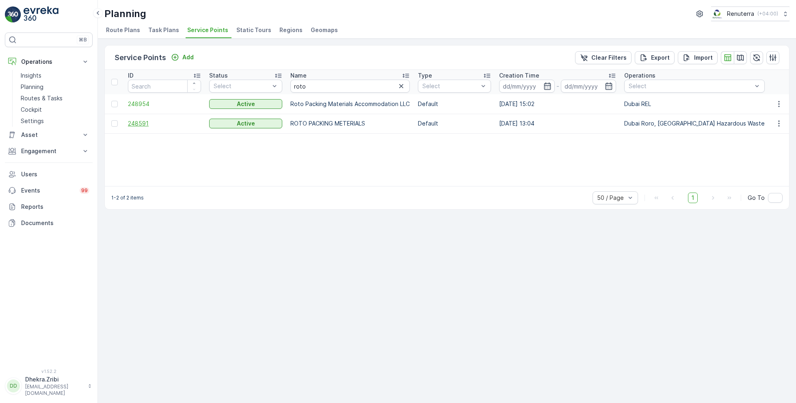
click at [142, 122] on span "248591" at bounding box center [164, 123] width 73 height 8
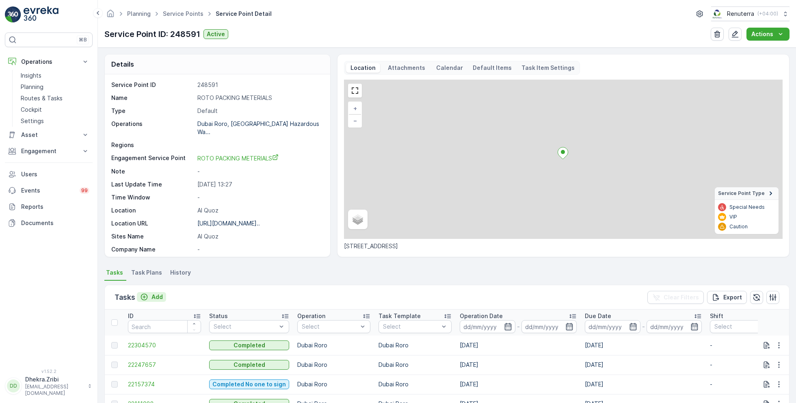
click at [154, 296] on p "Add" at bounding box center [156, 297] width 11 height 8
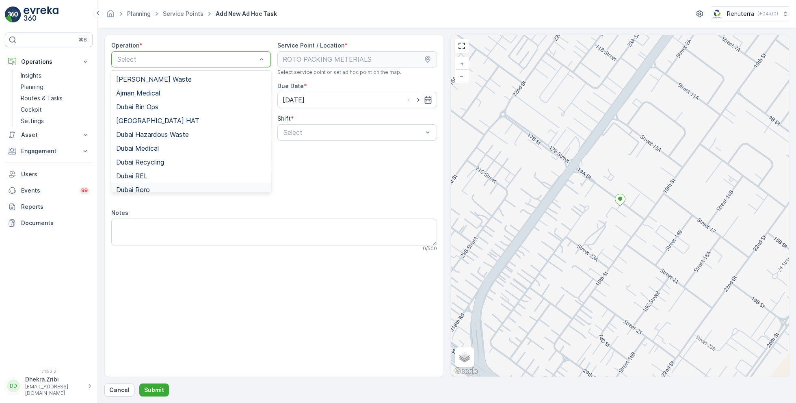
click at [149, 190] on span "Dubai Roro" at bounding box center [133, 189] width 34 height 7
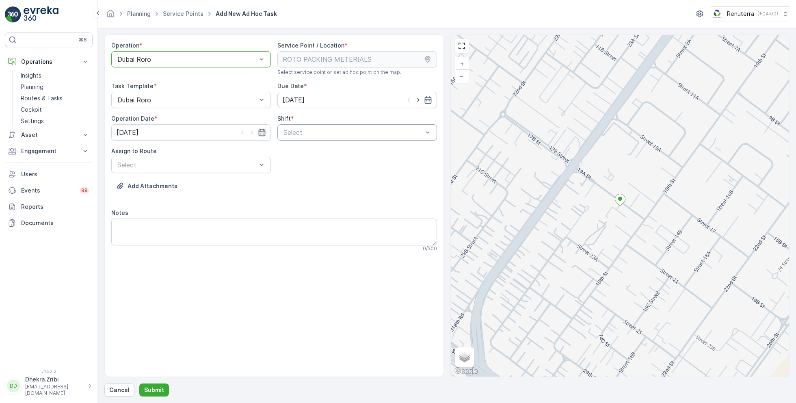
click at [332, 139] on div "Select" at bounding box center [357, 132] width 160 height 16
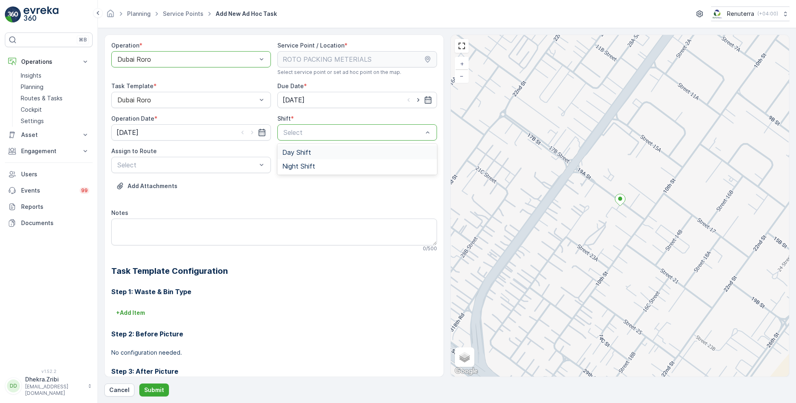
click at [296, 153] on span "Day Shift" at bounding box center [296, 152] width 29 height 7
click at [183, 170] on div "Select" at bounding box center [191, 165] width 160 height 16
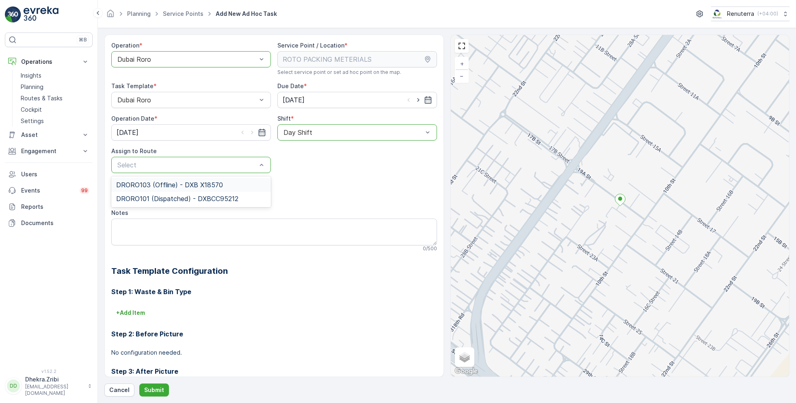
click at [155, 181] on span "DRORO103 (Offline) - DXB X18570" at bounding box center [169, 184] width 107 height 7
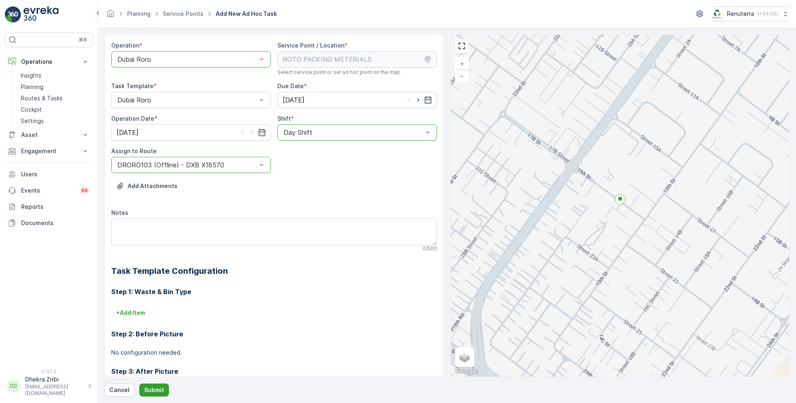
click at [152, 387] on p "Submit" at bounding box center [154, 390] width 20 height 8
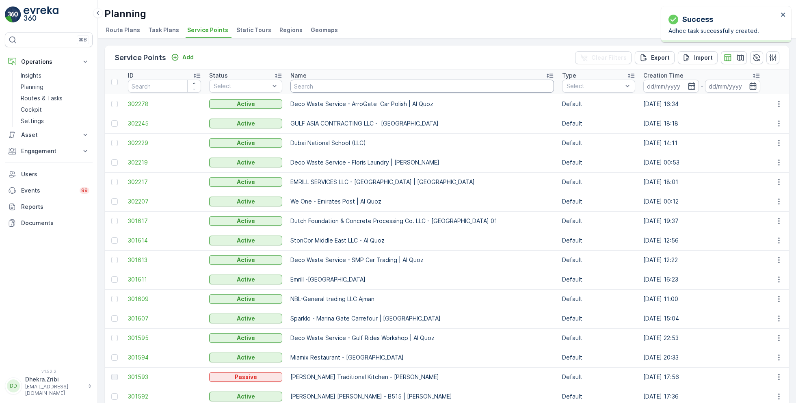
click at [306, 83] on input "text" at bounding box center [421, 86] width 263 height 13
type input "zabeel"
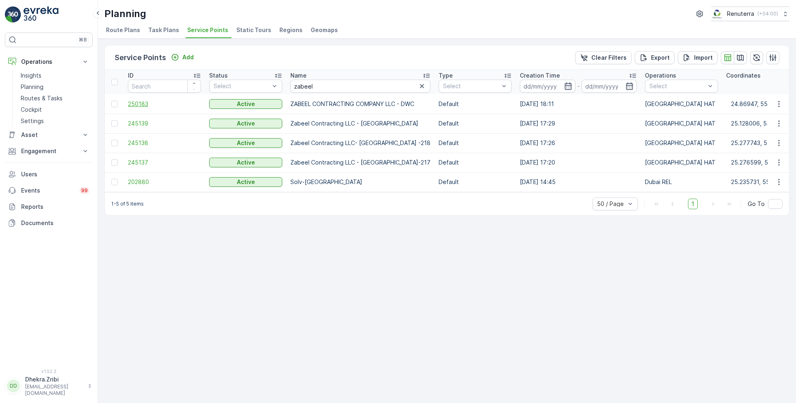
click at [136, 103] on span "250183" at bounding box center [164, 104] width 73 height 8
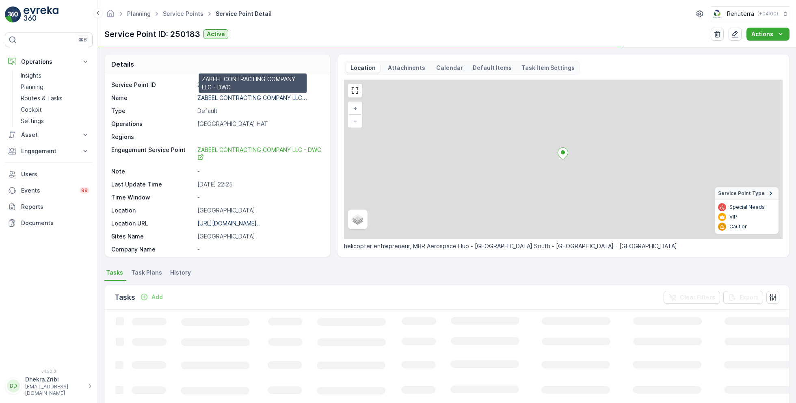
click at [242, 97] on p "ZABEEL CONTRACTING COMPANY LLC..." at bounding box center [252, 97] width 110 height 7
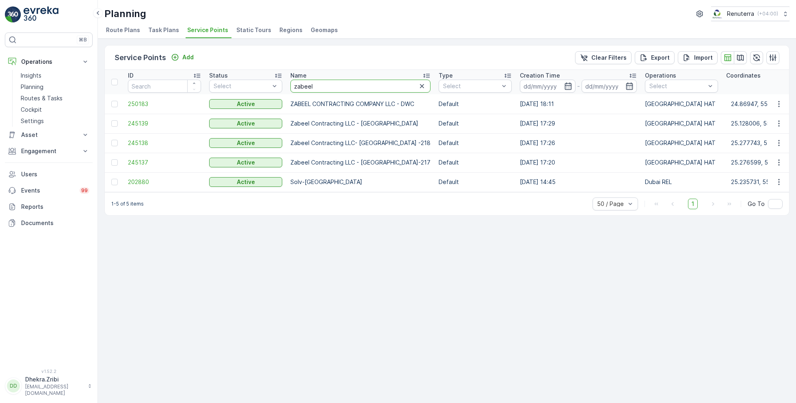
drag, startPoint x: 323, startPoint y: 84, endPoint x: 250, endPoint y: 74, distance: 74.2
type input "italian"
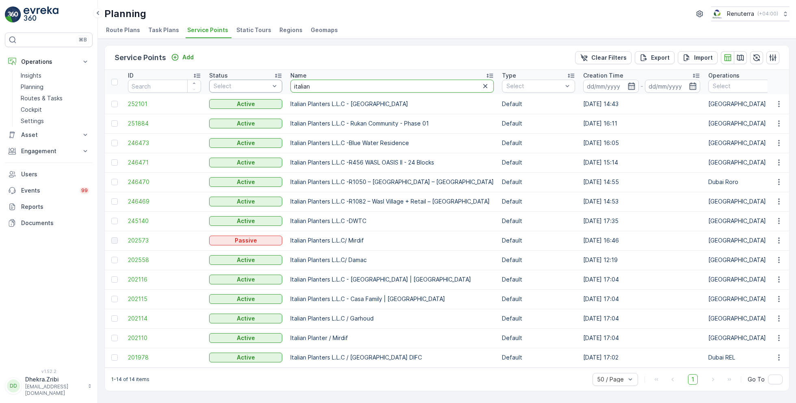
drag, startPoint x: 331, startPoint y: 90, endPoint x: 244, endPoint y: 79, distance: 87.6
type input "reliable"
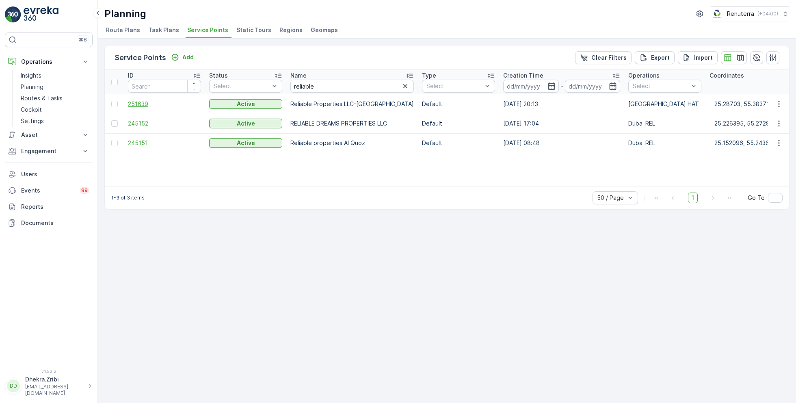
click at [143, 104] on span "251639" at bounding box center [164, 104] width 73 height 8
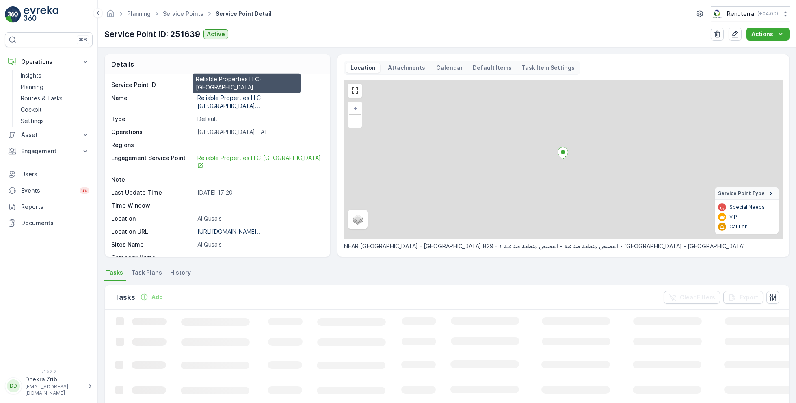
click at [237, 97] on p "Reliable Properties LLC-Al Qus..." at bounding box center [230, 101] width 66 height 15
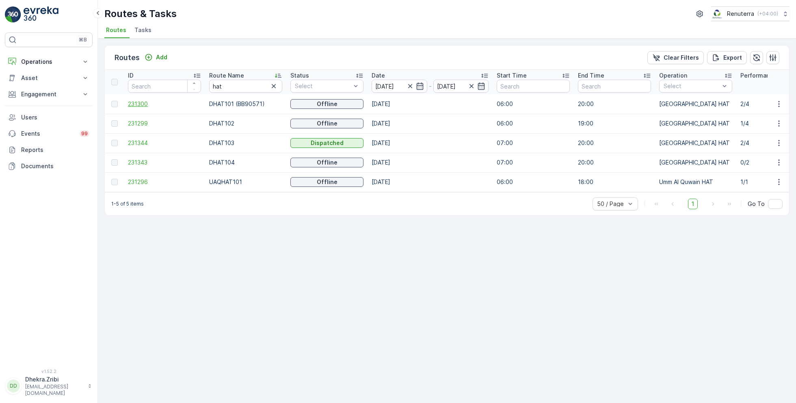
click at [143, 102] on span "231300" at bounding box center [164, 104] width 73 height 8
click at [144, 125] on span "231299" at bounding box center [164, 123] width 73 height 8
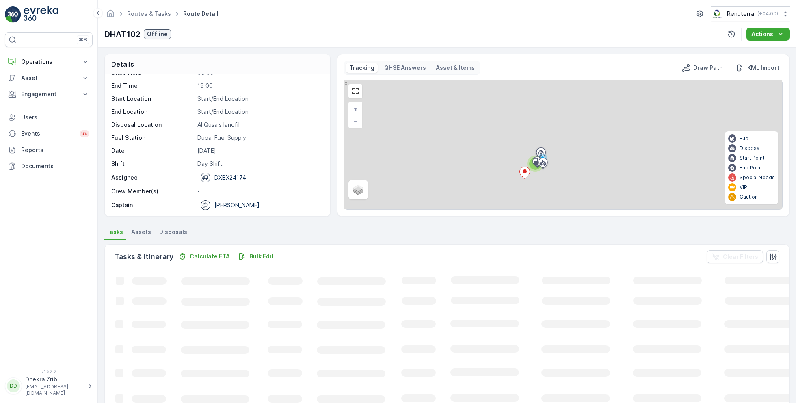
scroll to position [15, 0]
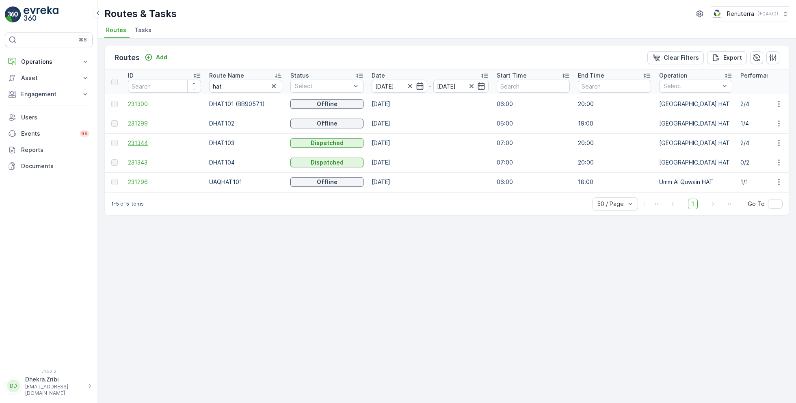
click at [142, 142] on span "231344" at bounding box center [164, 143] width 73 height 8
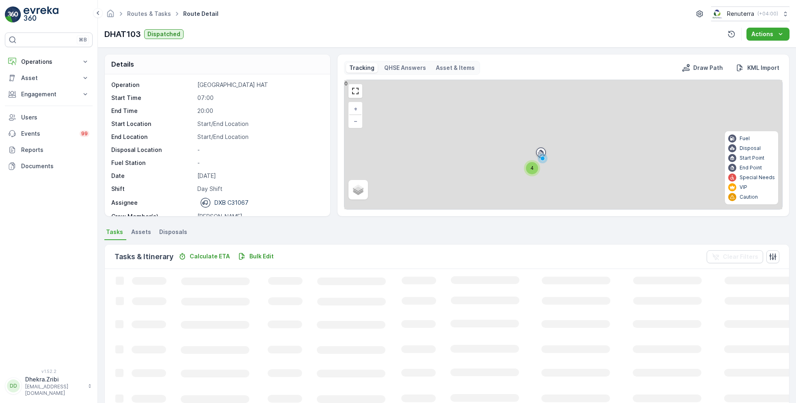
scroll to position [25, 0]
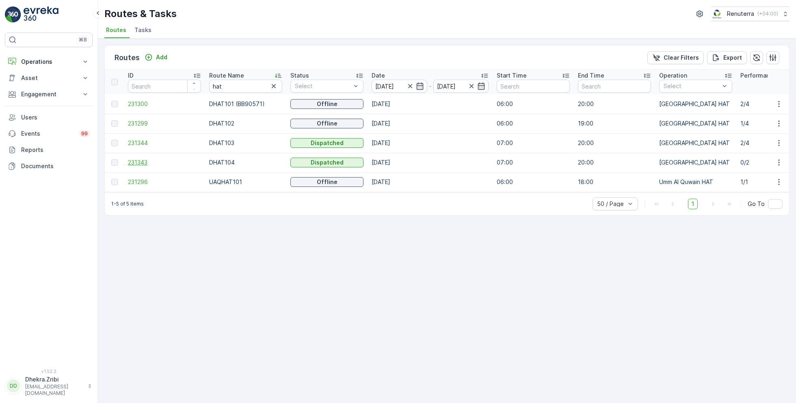
click at [136, 163] on span "231343" at bounding box center [164, 162] width 73 height 8
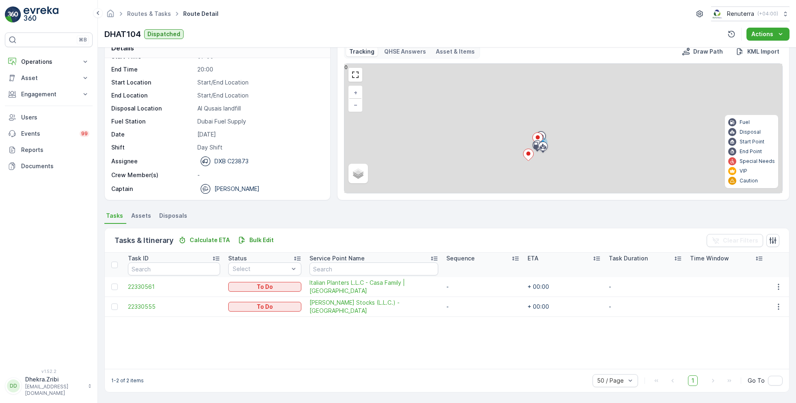
scroll to position [15, 0]
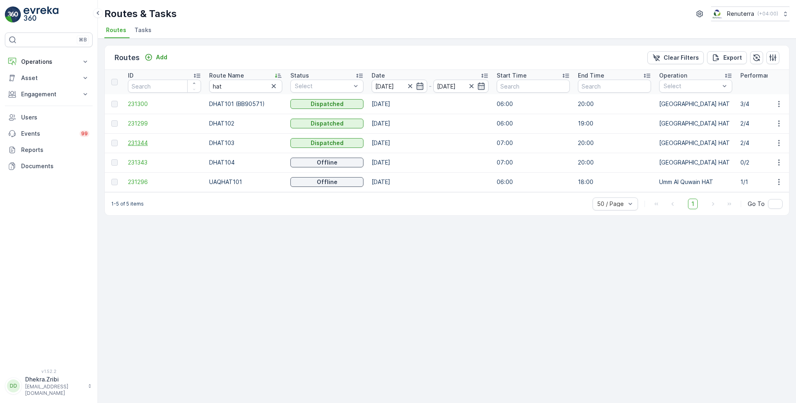
click at [144, 141] on span "231344" at bounding box center [164, 143] width 73 height 8
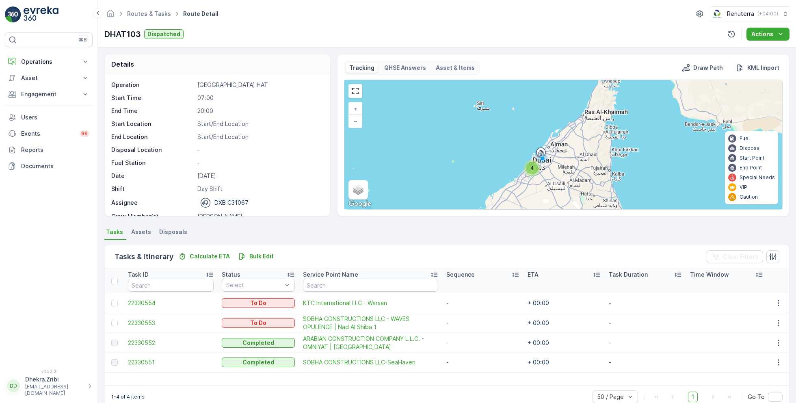
scroll to position [25, 0]
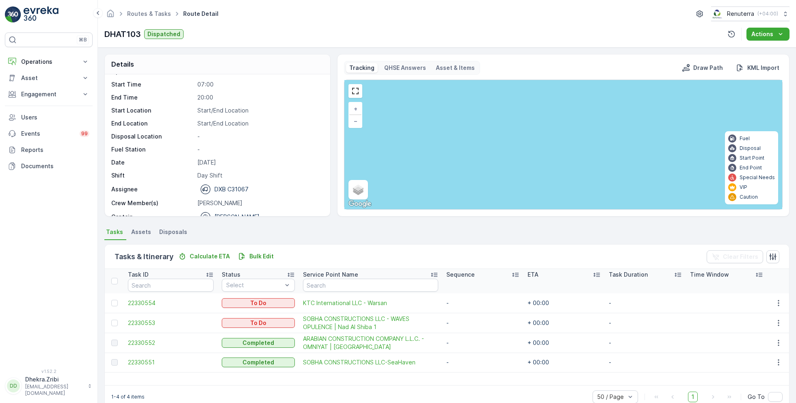
scroll to position [14, 0]
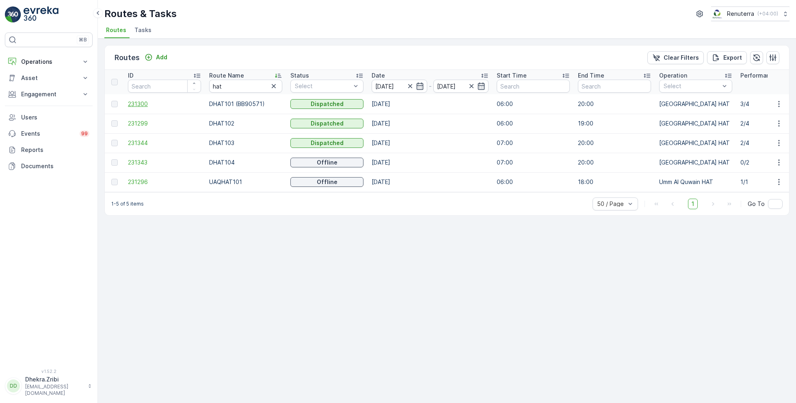
click at [135, 103] on span "231300" at bounding box center [164, 104] width 73 height 8
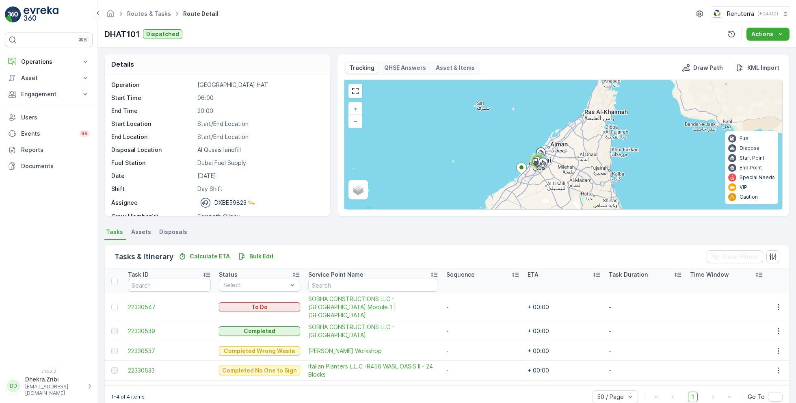
scroll to position [25, 0]
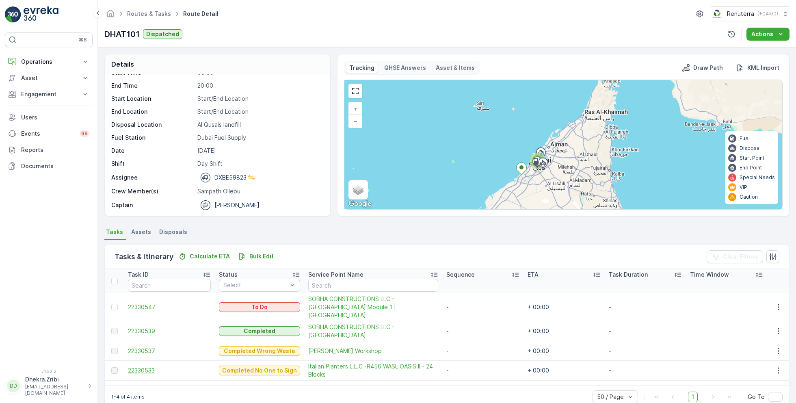
click at [148, 366] on span "22330533" at bounding box center [169, 370] width 83 height 8
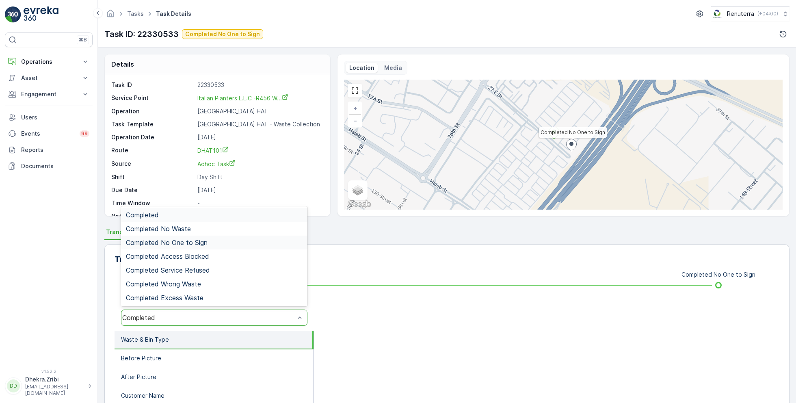
click at [187, 243] on span "Completed No One to Sign" at bounding box center [167, 242] width 82 height 7
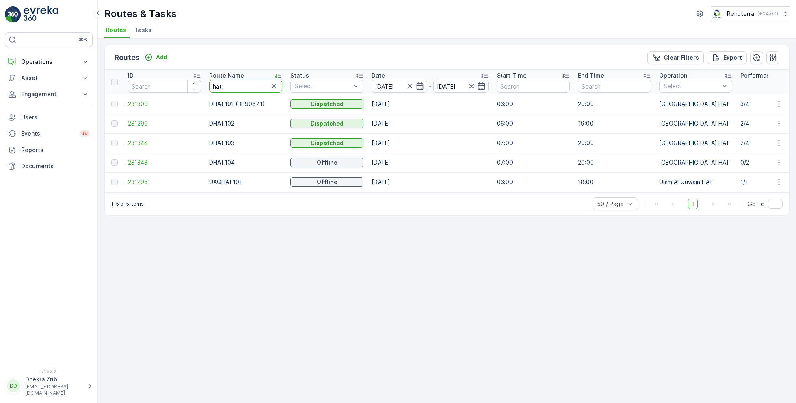
drag, startPoint x: 248, startPoint y: 88, endPoint x: 180, endPoint y: 88, distance: 67.4
type input "roro"
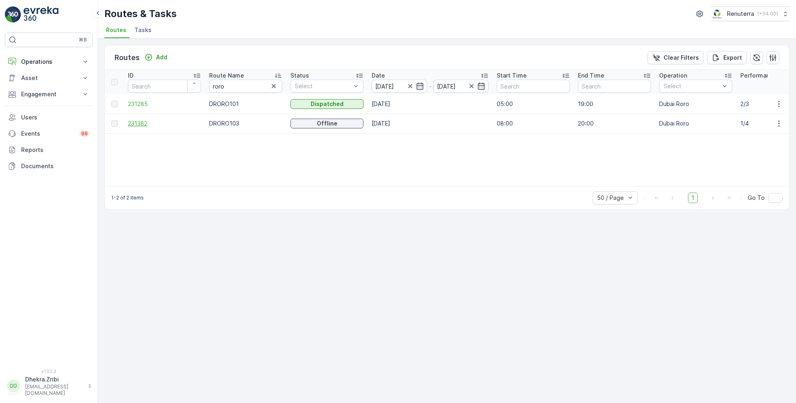
click at [139, 123] on span "231382" at bounding box center [164, 123] width 73 height 8
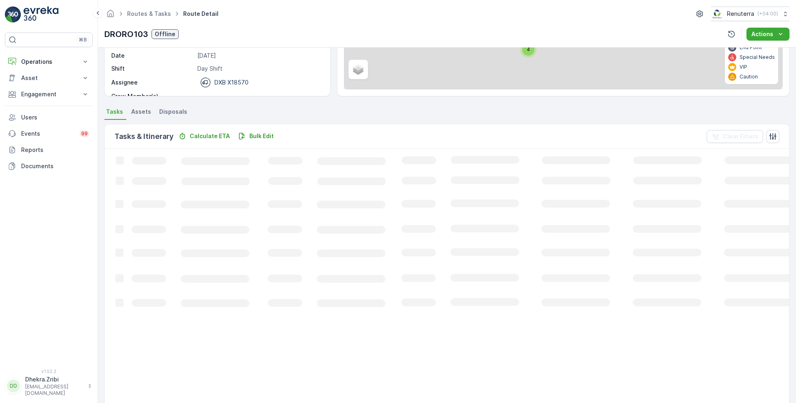
scroll to position [15, 0]
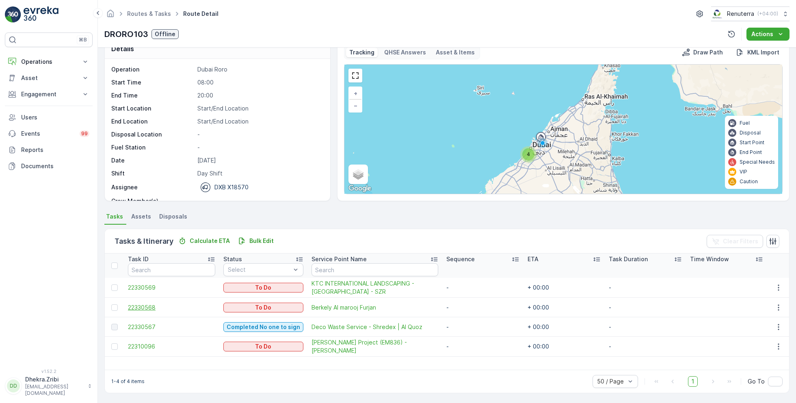
click at [142, 307] on span "22330568" at bounding box center [171, 307] width 87 height 8
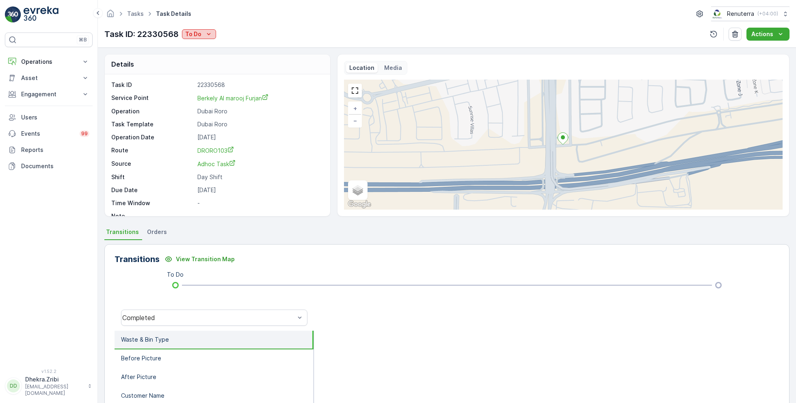
click at [198, 32] on p "To Do" at bounding box center [193, 34] width 16 height 8
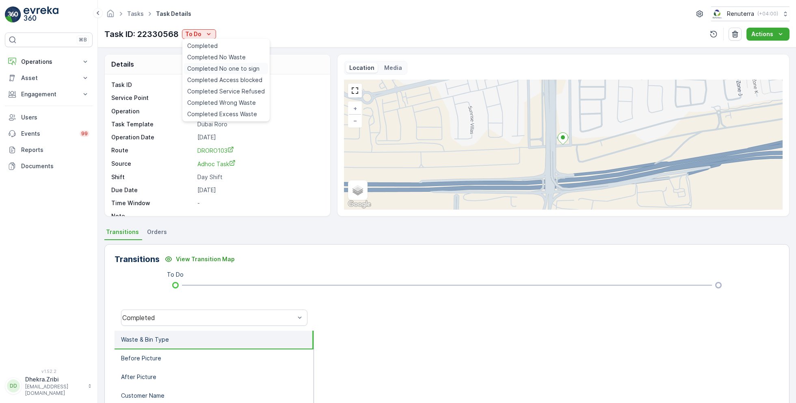
click at [222, 69] on span "Completed No one to sign" at bounding box center [223, 69] width 72 height 8
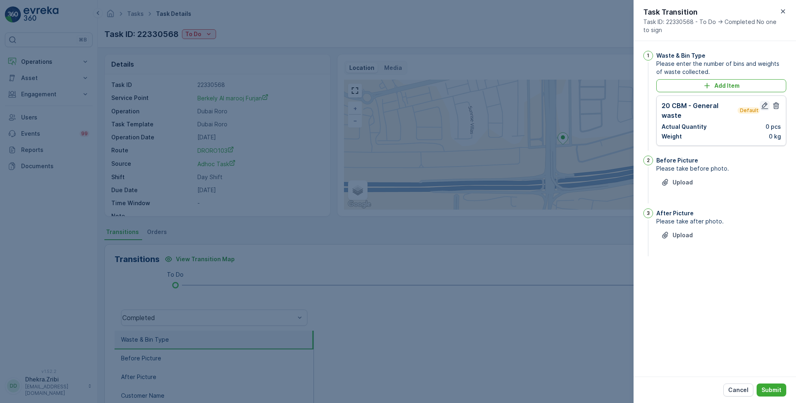
click at [762, 106] on icon "button" at bounding box center [764, 105] width 8 height 8
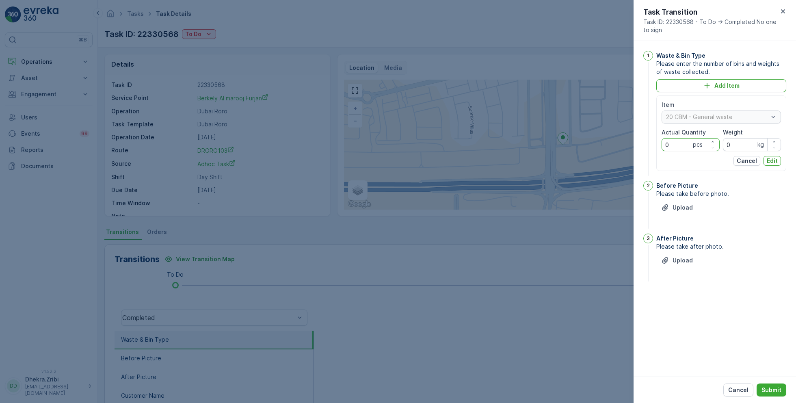
drag, startPoint x: 677, startPoint y: 146, endPoint x: 643, endPoint y: 146, distance: 34.1
click at [642, 146] on div "1 Waste & Bin Type Please enter the number of bins and weights of waste collect…" at bounding box center [714, 208] width 162 height 335
type Quantity "1"
click at [772, 158] on p "Edit" at bounding box center [771, 161] width 11 height 8
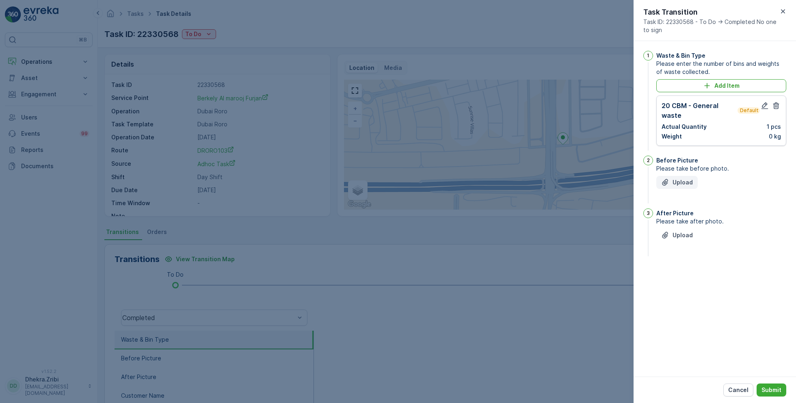
click at [680, 183] on p "Upload" at bounding box center [682, 182] width 20 height 8
click at [680, 280] on p "Upload" at bounding box center [682, 276] width 20 height 8
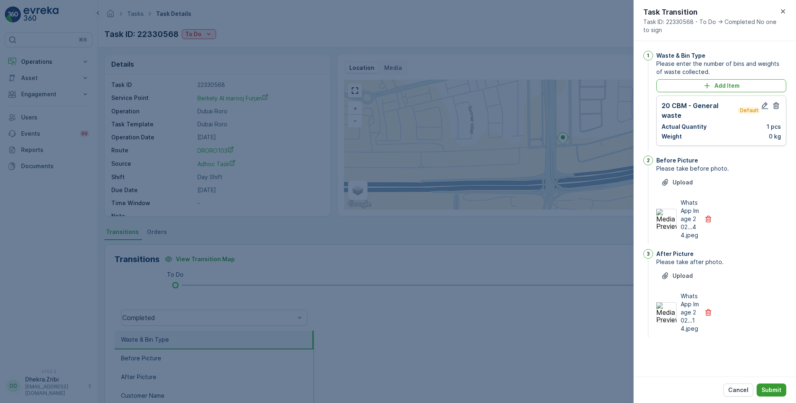
click at [761, 387] on p "Submit" at bounding box center [771, 390] width 20 height 8
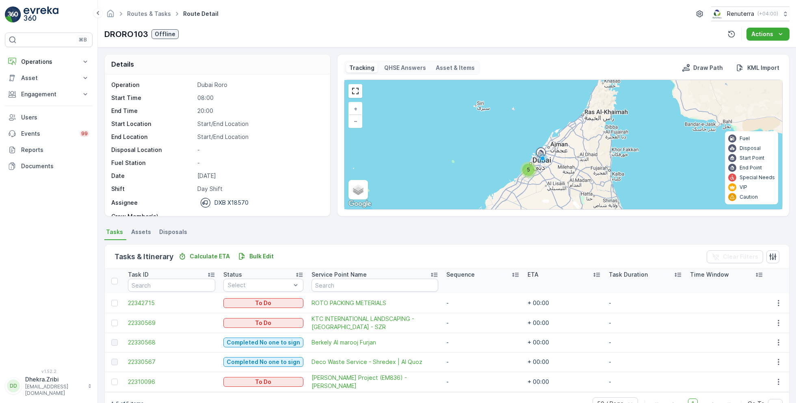
scroll to position [22, 0]
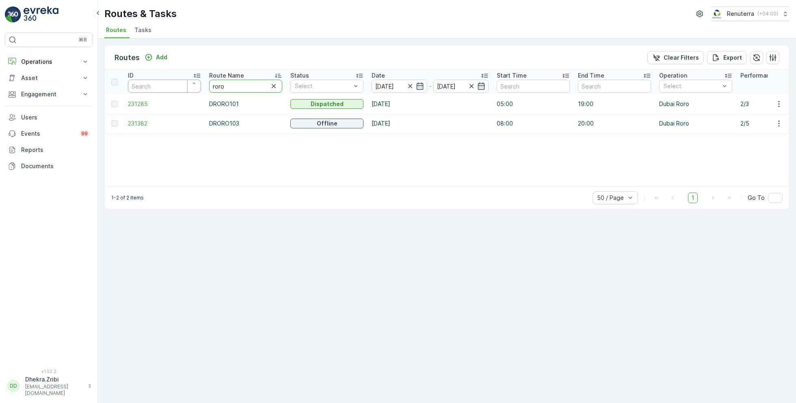
drag, startPoint x: 238, startPoint y: 85, endPoint x: 173, endPoint y: 84, distance: 65.4
type input "hat"
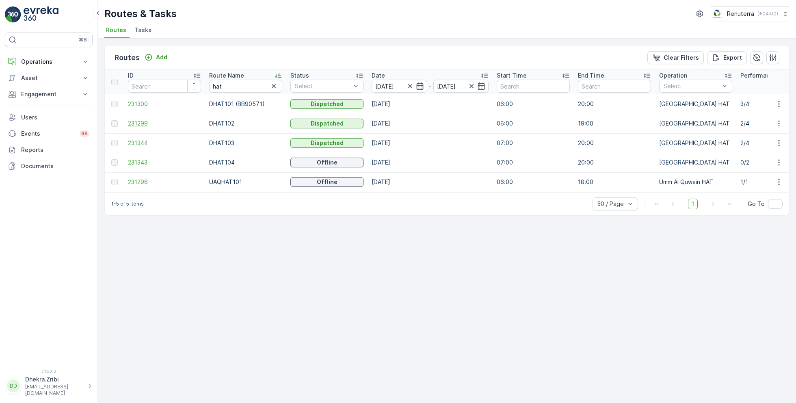
click at [136, 121] on span "231299" at bounding box center [164, 123] width 73 height 8
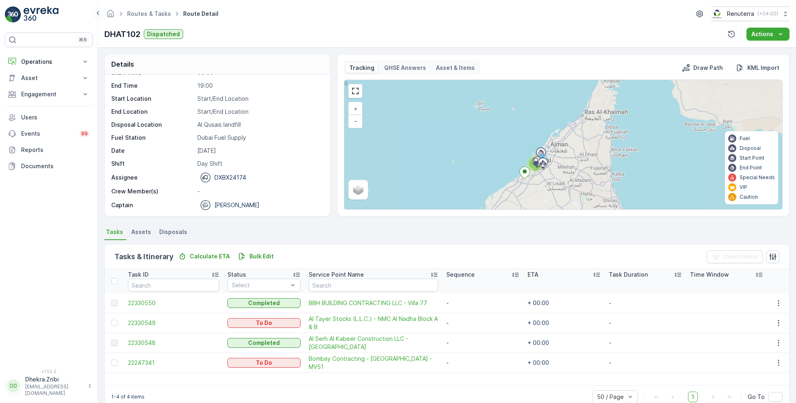
scroll to position [15, 0]
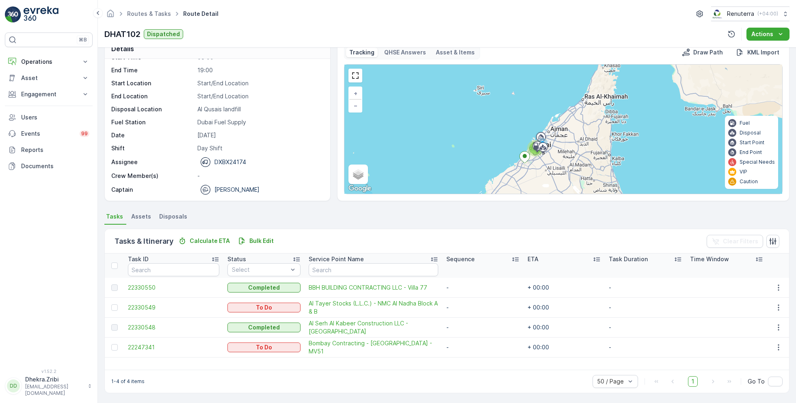
click at [114, 309] on td at bounding box center [114, 307] width 19 height 20
click at [114, 307] on div at bounding box center [114, 307] width 6 height 6
click at [111, 304] on input "checkbox" at bounding box center [111, 304] width 0 height 0
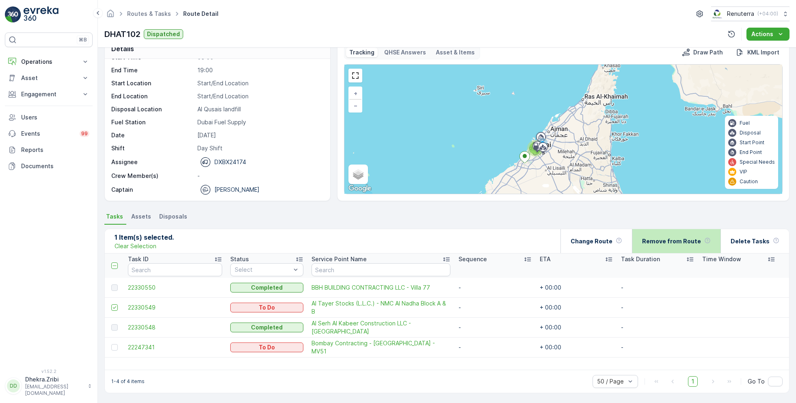
click at [669, 237] on p "Remove from Route" at bounding box center [671, 241] width 59 height 8
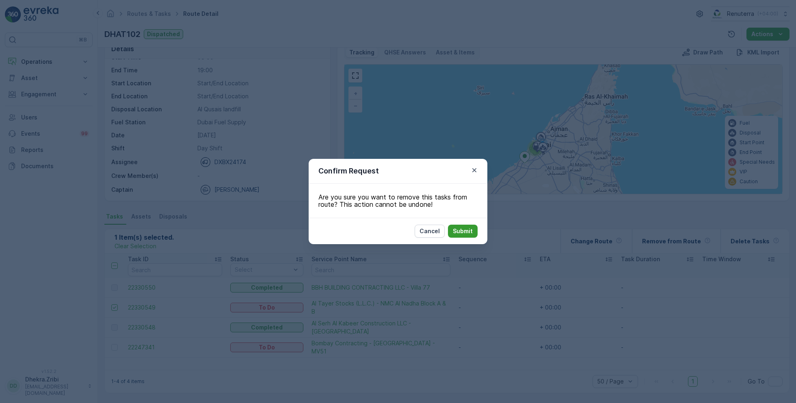
click at [470, 235] on p "Submit" at bounding box center [463, 231] width 20 height 8
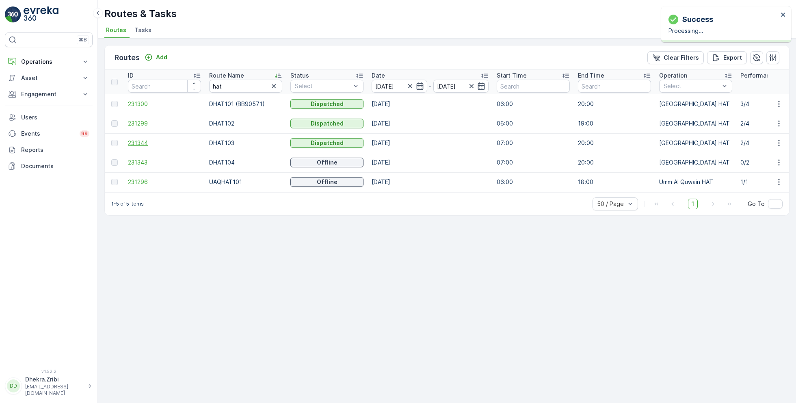
click at [144, 145] on span "231344" at bounding box center [164, 143] width 73 height 8
